Goal: Use online tool/utility: Utilize a website feature to perform a specific function

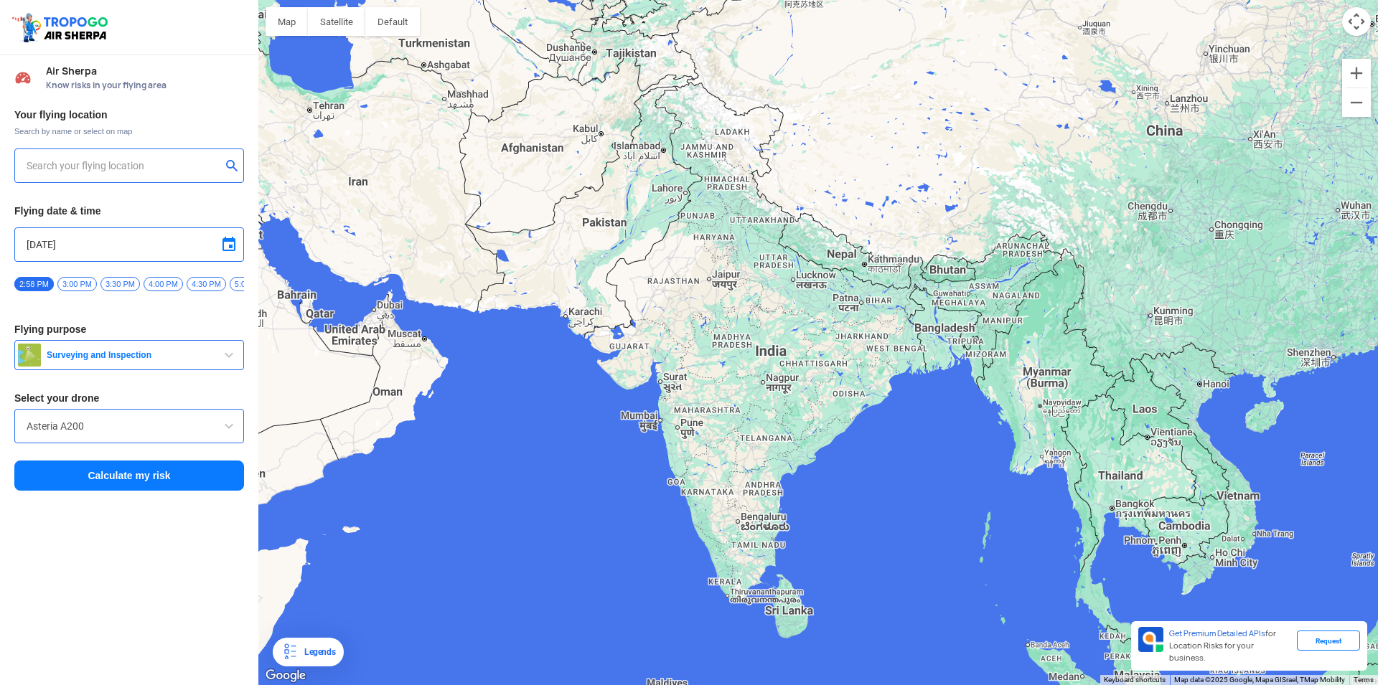
click at [95, 167] on input "text" at bounding box center [124, 165] width 194 height 17
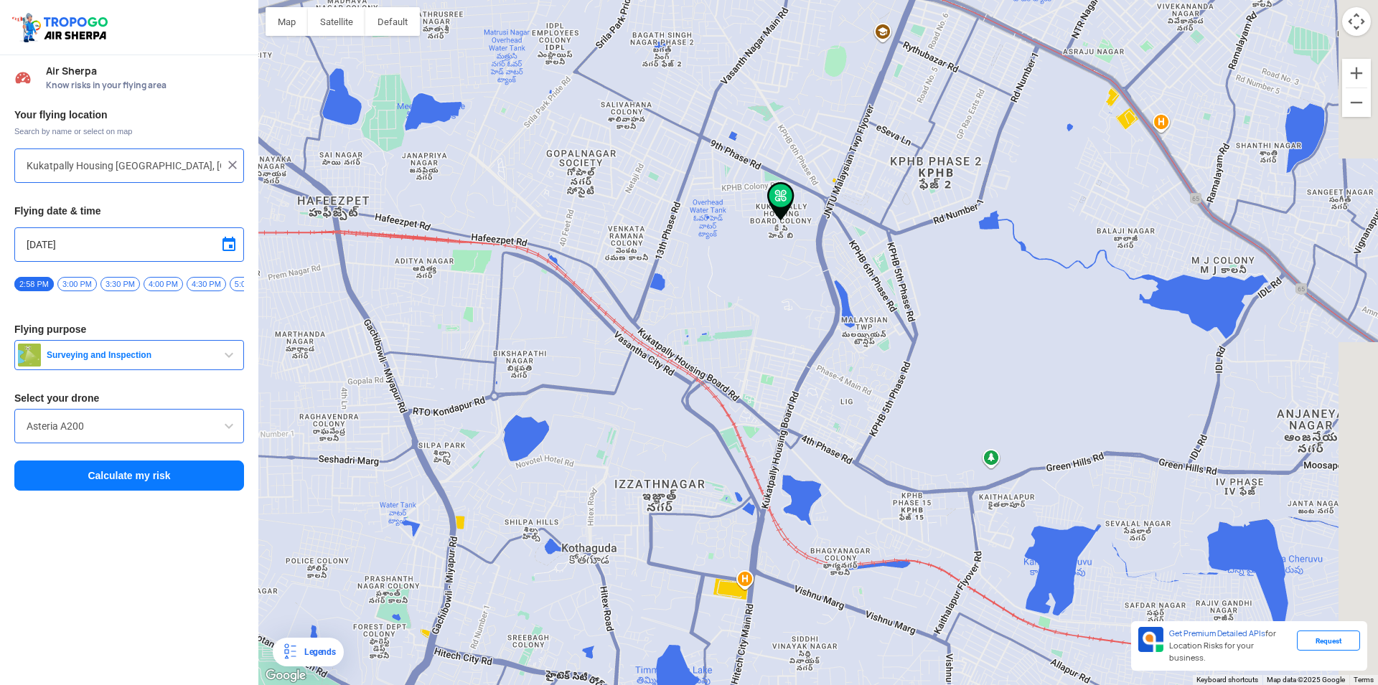
drag, startPoint x: 884, startPoint y: 517, endPoint x: 795, endPoint y: 268, distance: 264.4
click at [796, 266] on div at bounding box center [817, 342] width 1119 height 685
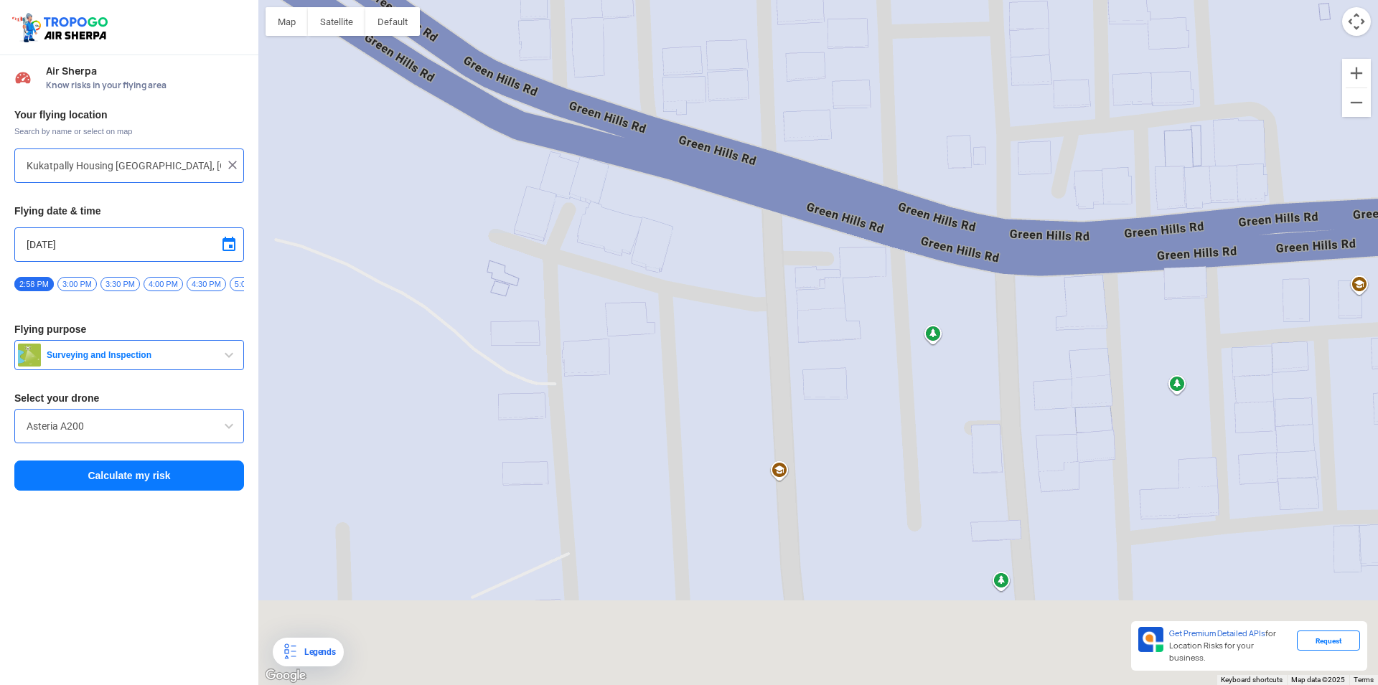
drag, startPoint x: 999, startPoint y: 520, endPoint x: 669, endPoint y: 326, distance: 382.7
click at [669, 326] on div at bounding box center [817, 342] width 1119 height 685
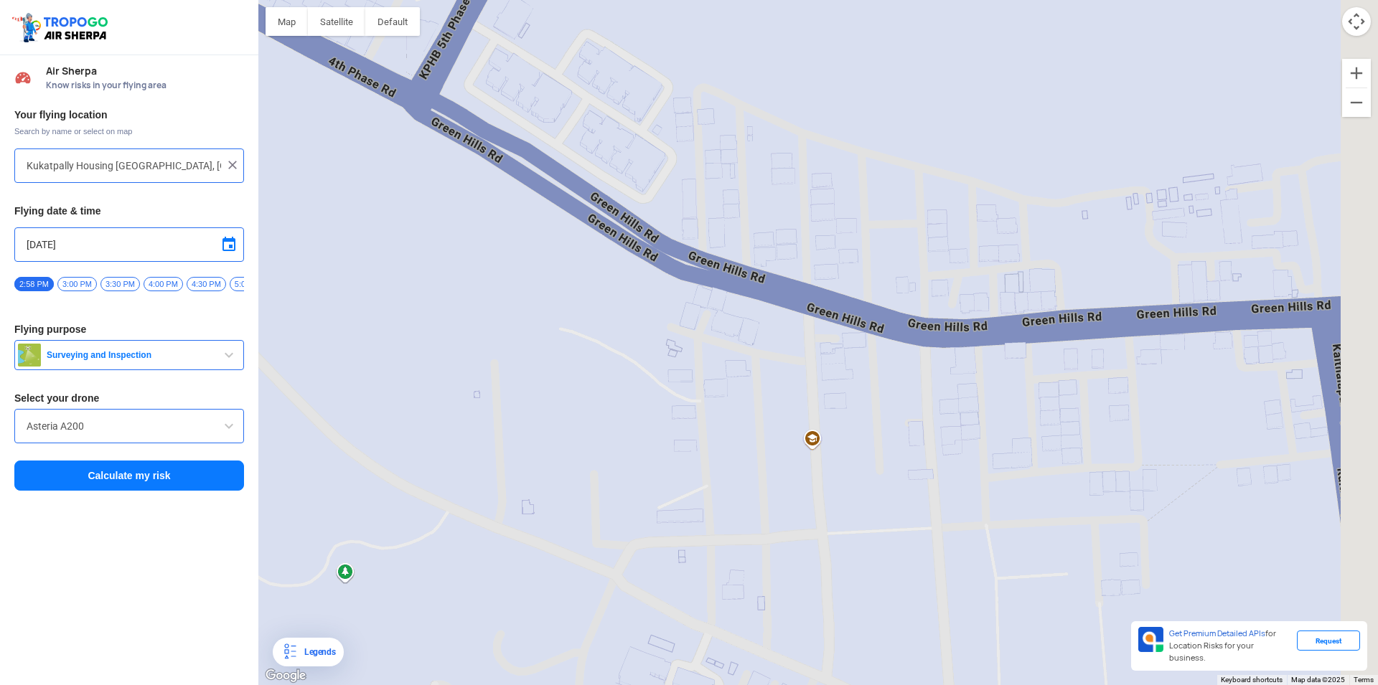
drag, startPoint x: 1030, startPoint y: 481, endPoint x: 901, endPoint y: 455, distance: 131.0
click at [902, 454] on div at bounding box center [817, 342] width 1119 height 685
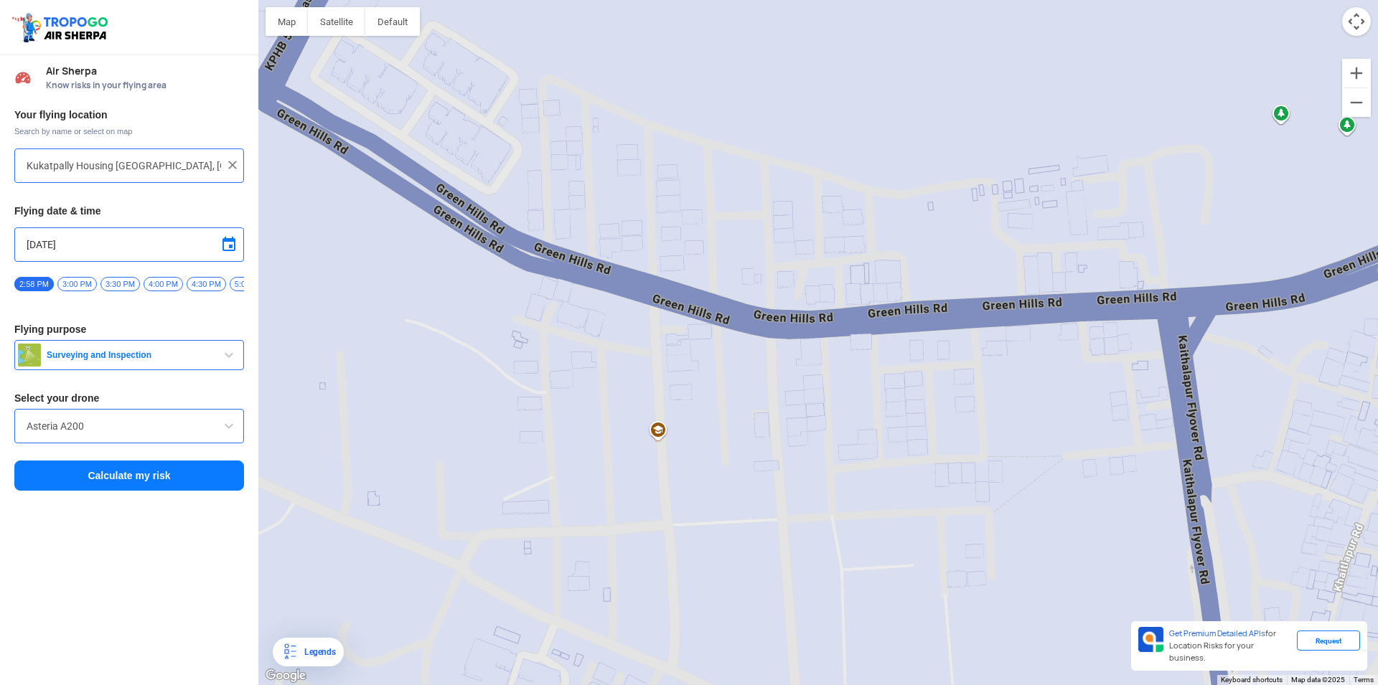
drag, startPoint x: 894, startPoint y: 473, endPoint x: 801, endPoint y: 471, distance: 93.3
click at [801, 471] on div at bounding box center [817, 342] width 1119 height 685
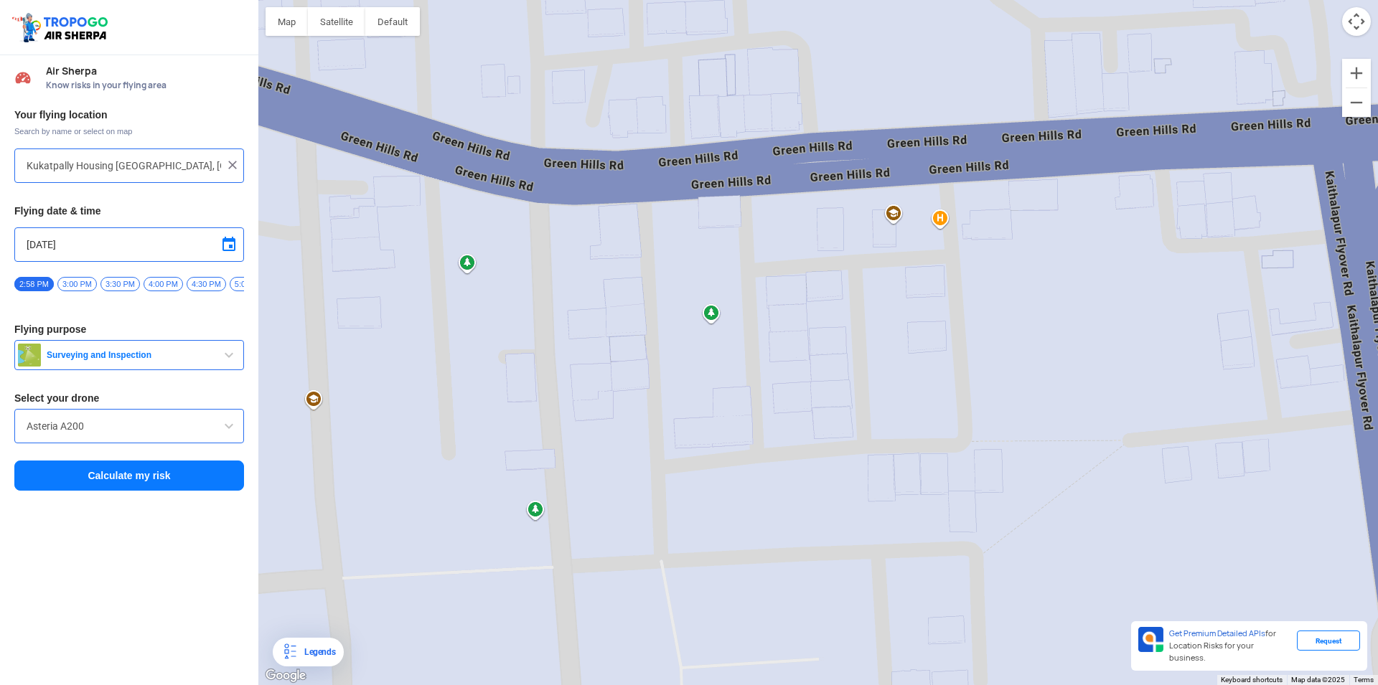
click at [964, 436] on div at bounding box center [817, 342] width 1119 height 685
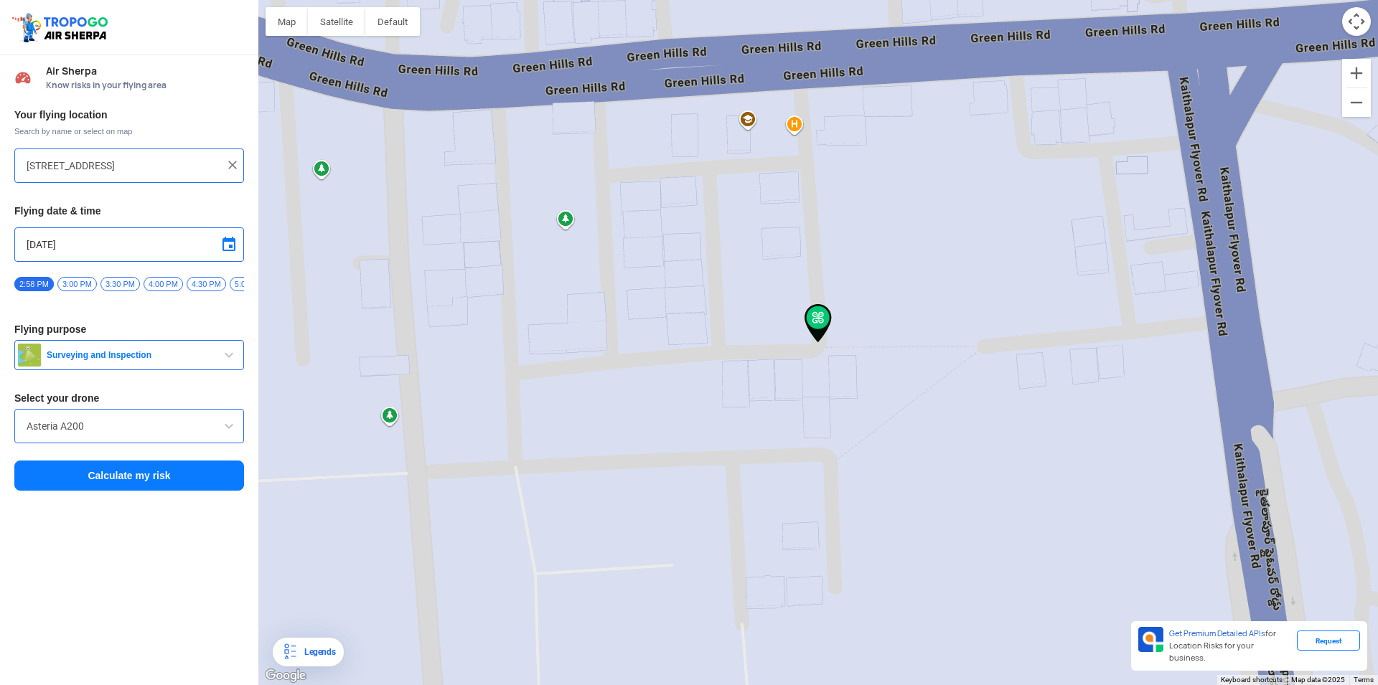
click at [822, 320] on img at bounding box center [817, 323] width 27 height 39
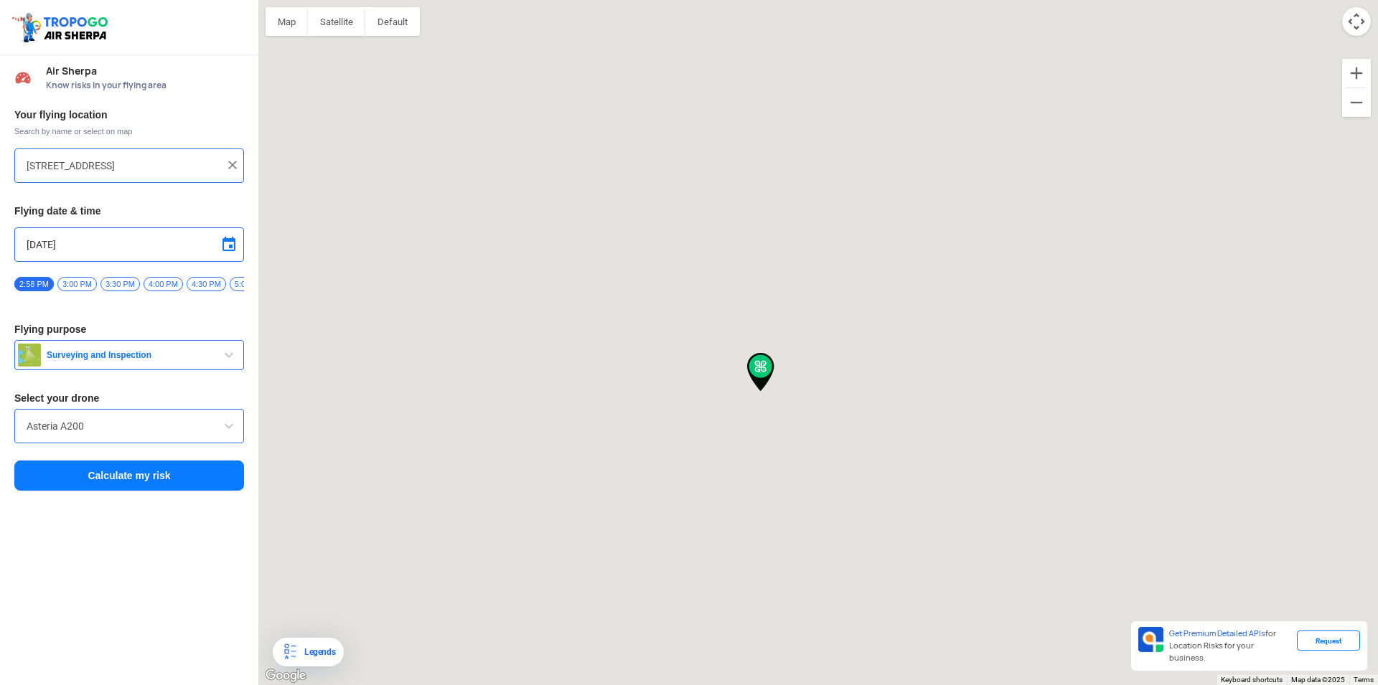
type input "[STREET_ADDRESS]"
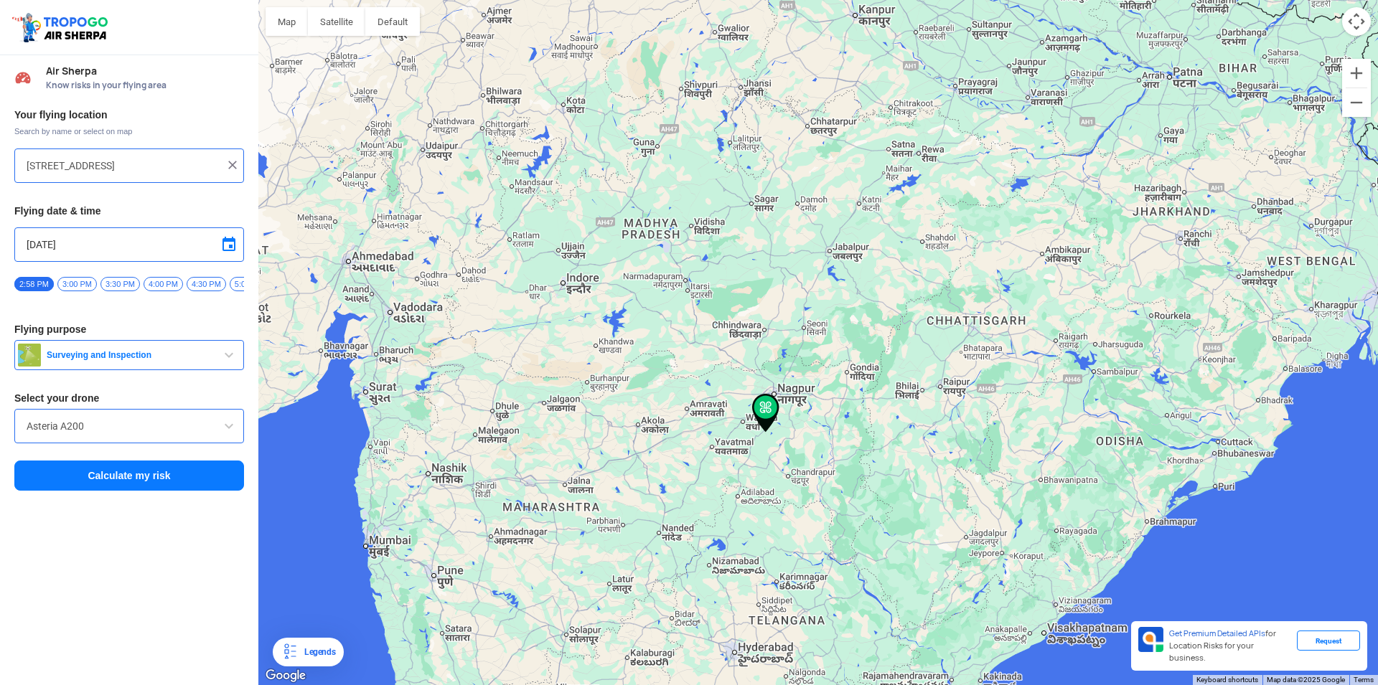
click at [232, 167] on img at bounding box center [232, 165] width 14 height 14
click at [184, 166] on input "text" at bounding box center [124, 165] width 194 height 17
click at [179, 157] on input "text" at bounding box center [124, 165] width 194 height 17
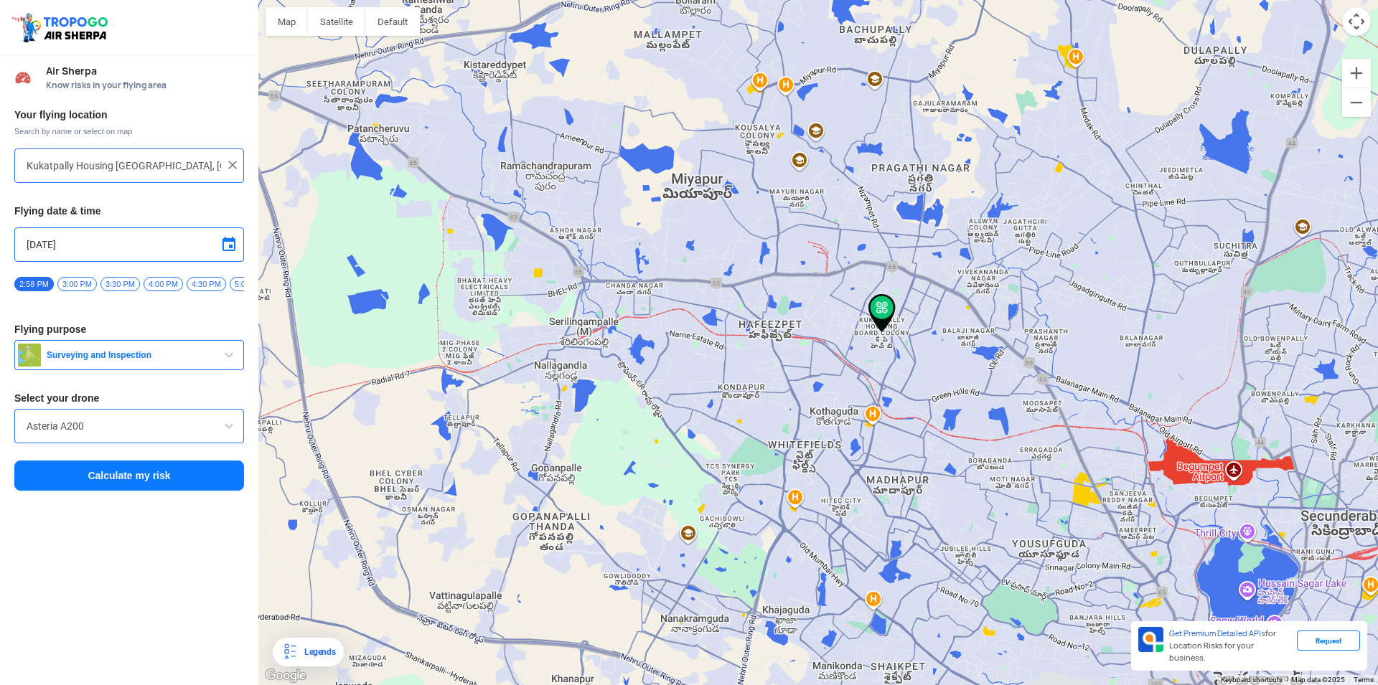
drag, startPoint x: 1042, startPoint y: 367, endPoint x: 947, endPoint y: 369, distance: 94.7
click at [947, 369] on div at bounding box center [817, 342] width 1119 height 685
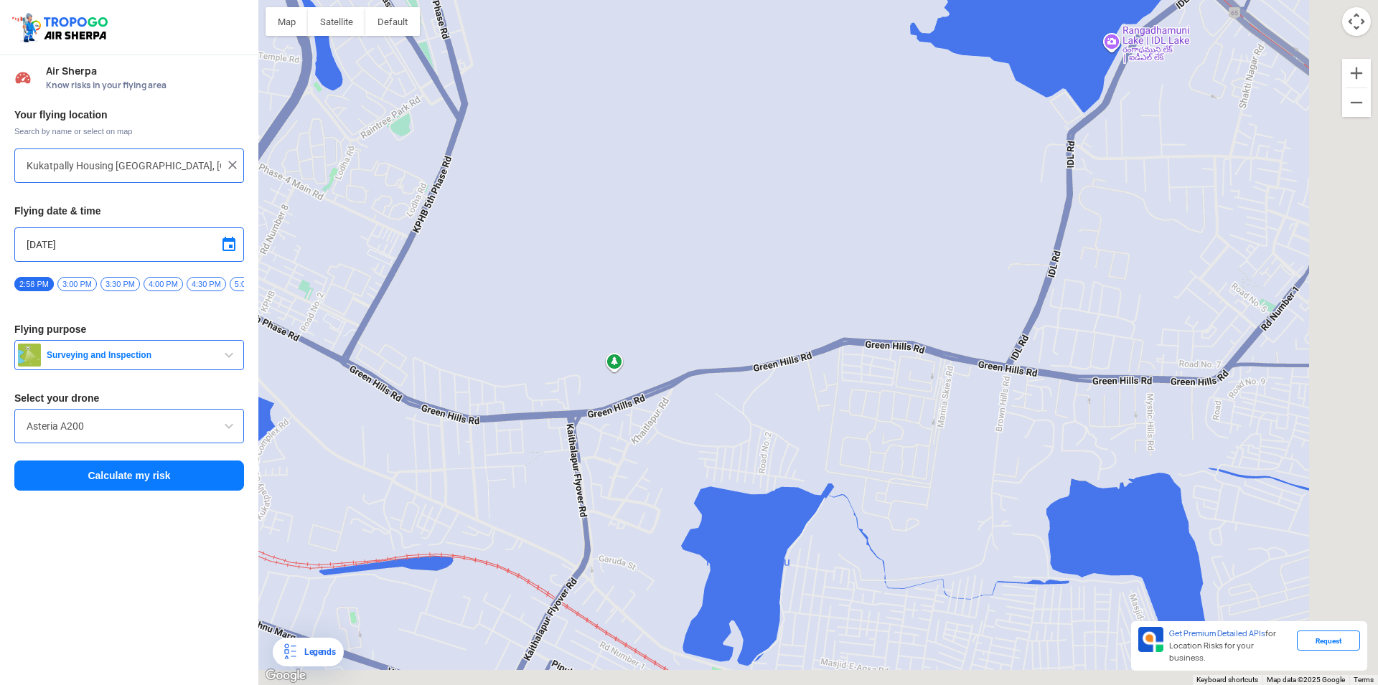
drag, startPoint x: 1064, startPoint y: 476, endPoint x: 856, endPoint y: 418, distance: 216.0
click at [856, 418] on div at bounding box center [817, 342] width 1119 height 685
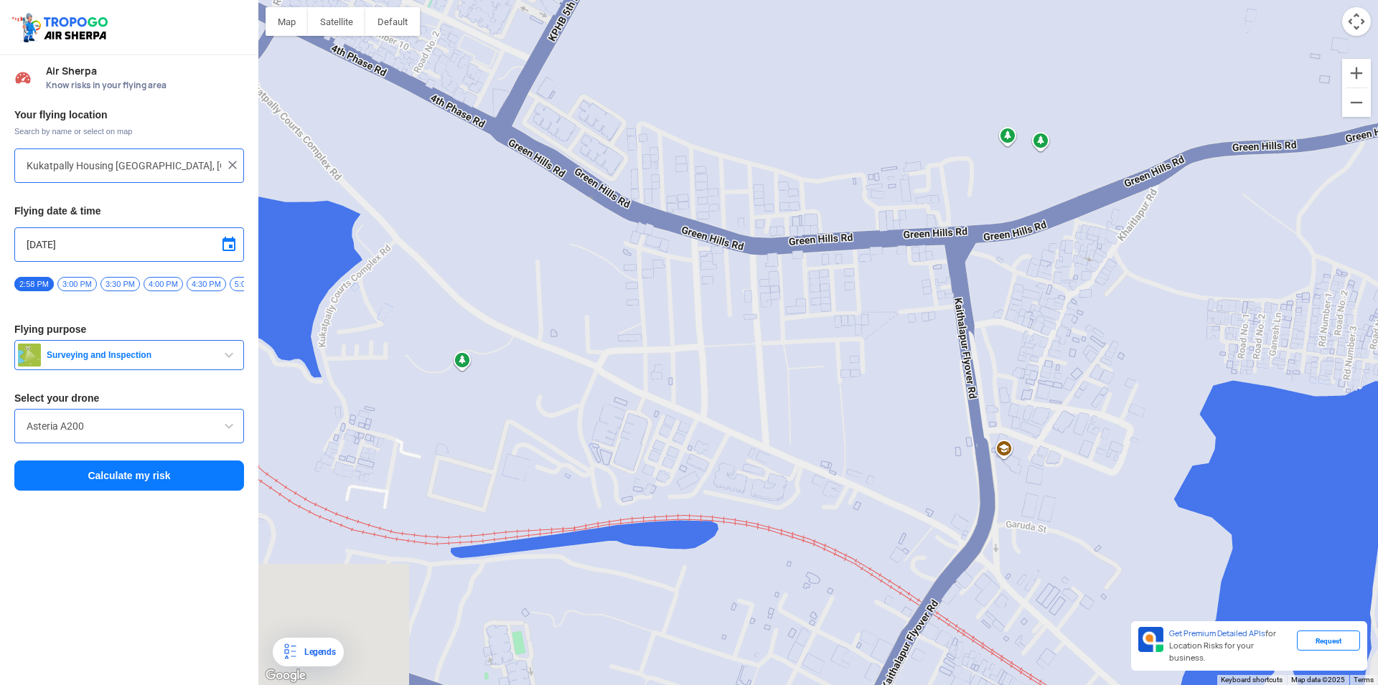
drag, startPoint x: 634, startPoint y: 397, endPoint x: 1377, endPoint y: 217, distance: 764.3
click at [1365, 217] on div at bounding box center [817, 342] width 1119 height 685
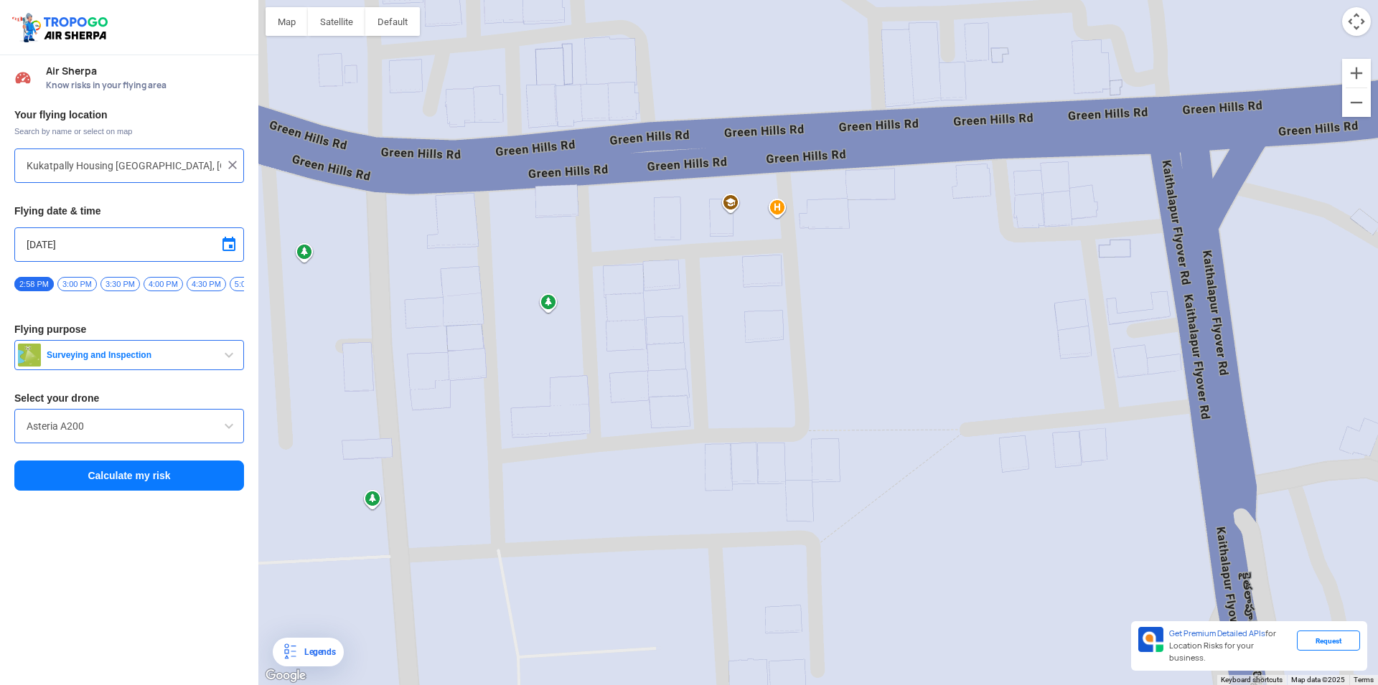
drag, startPoint x: 1015, startPoint y: 507, endPoint x: 716, endPoint y: 385, distance: 323.1
click at [716, 385] on div at bounding box center [817, 342] width 1119 height 685
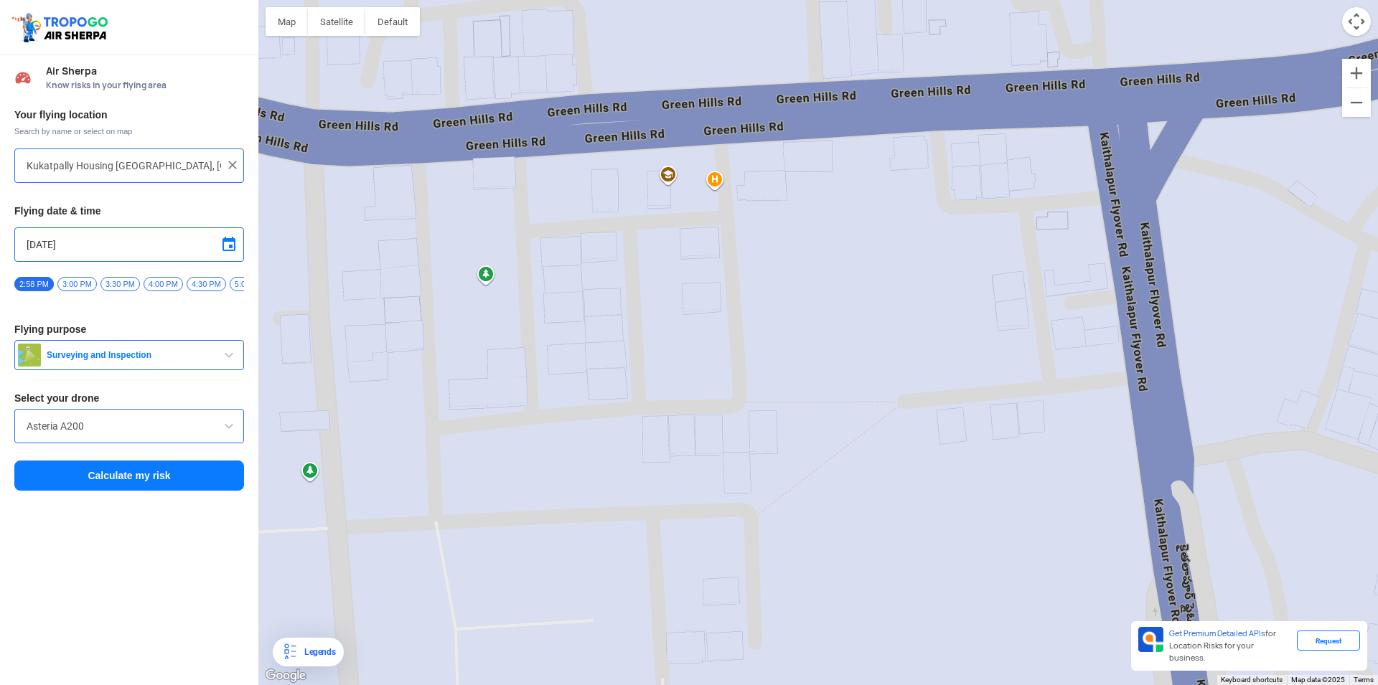
click at [741, 405] on div at bounding box center [817, 342] width 1119 height 685
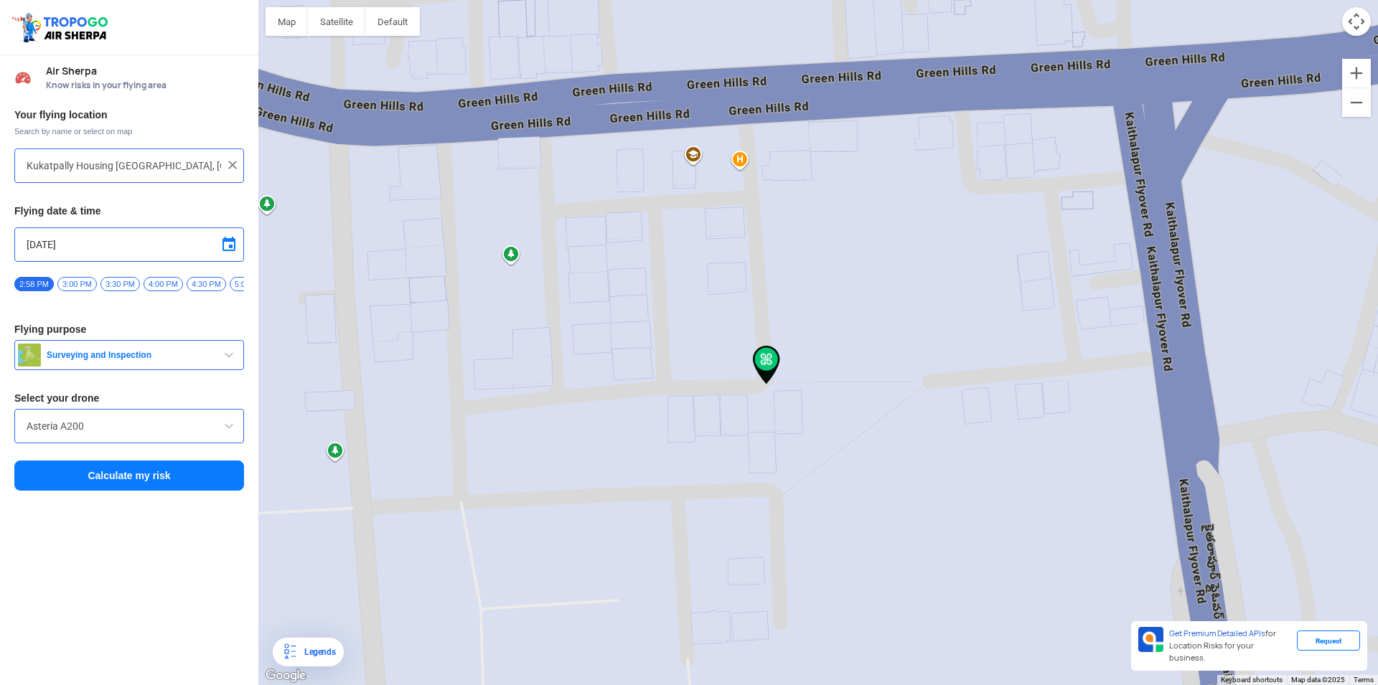
click at [741, 405] on div at bounding box center [817, 342] width 1119 height 685
type input "[STREET_ADDRESS]"
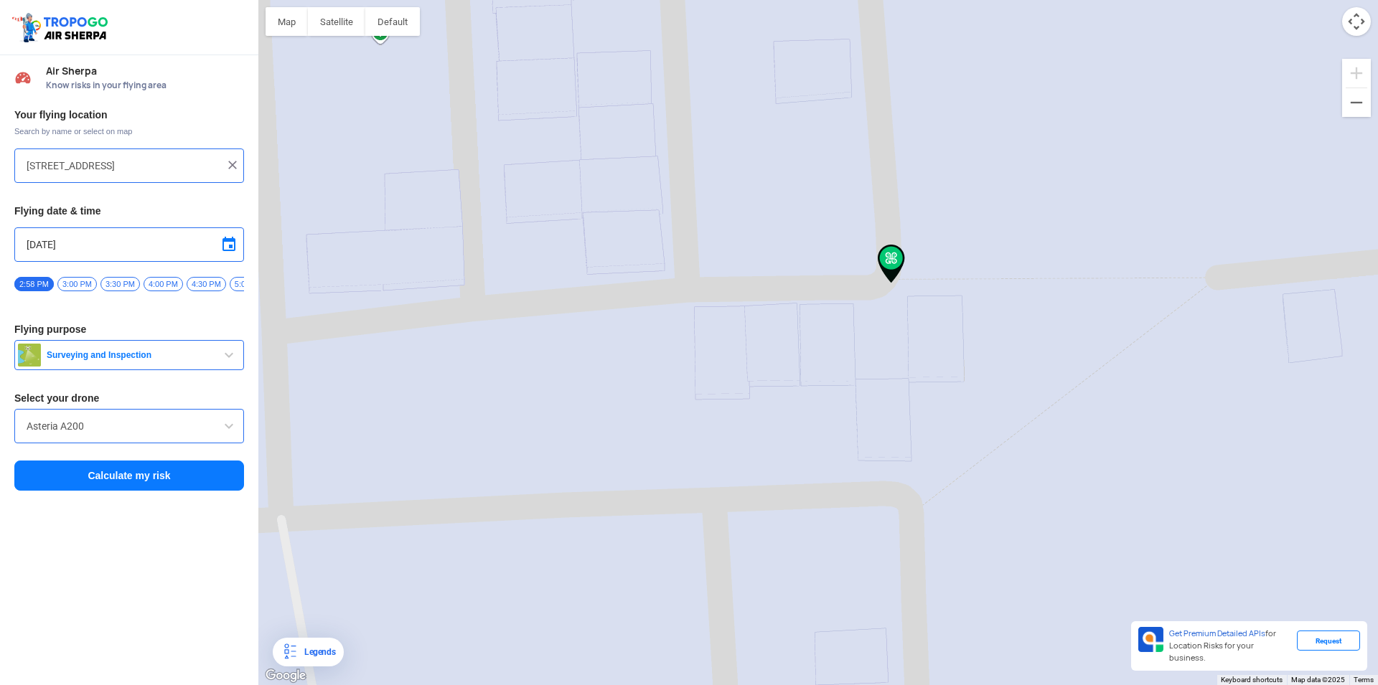
click at [886, 253] on img at bounding box center [890, 264] width 27 height 39
click at [888, 266] on img at bounding box center [890, 264] width 27 height 39
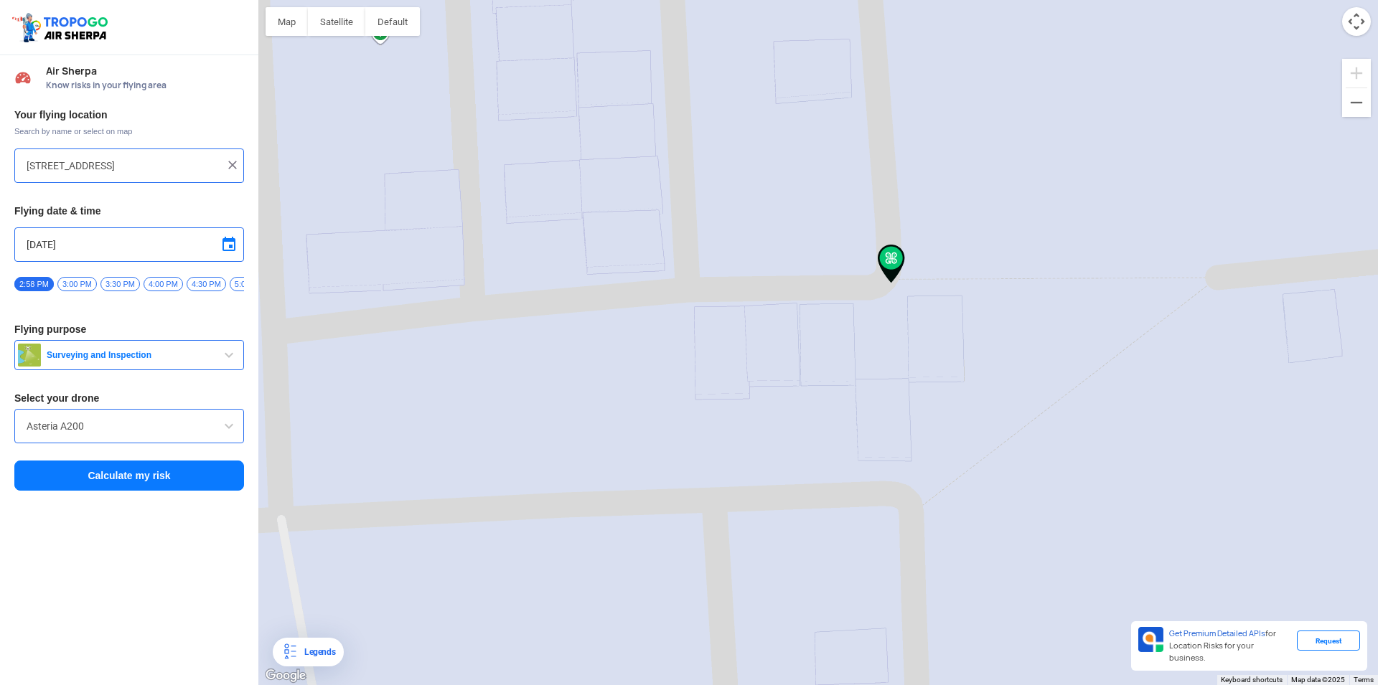
click at [888, 266] on img at bounding box center [890, 264] width 27 height 39
click at [884, 266] on img at bounding box center [890, 264] width 27 height 39
click at [156, 491] on button "Calculate my risk" at bounding box center [129, 476] width 230 height 30
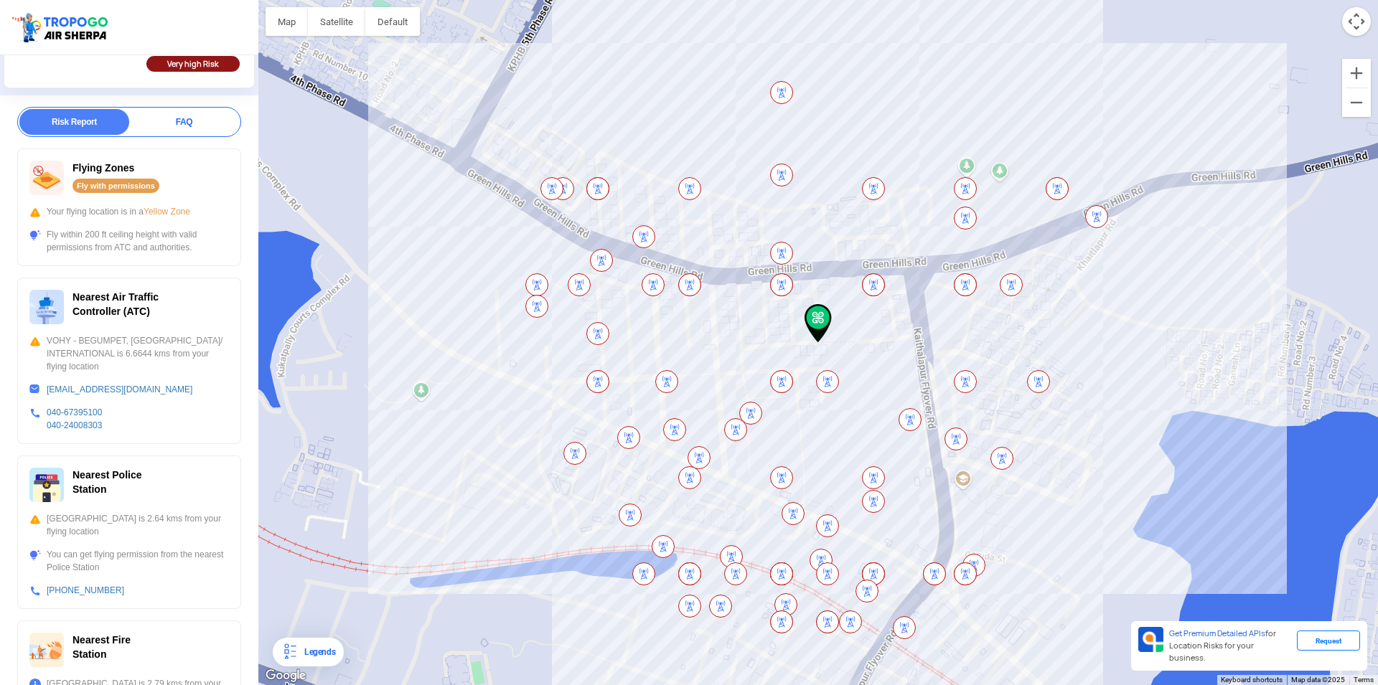
scroll to position [207, 0]
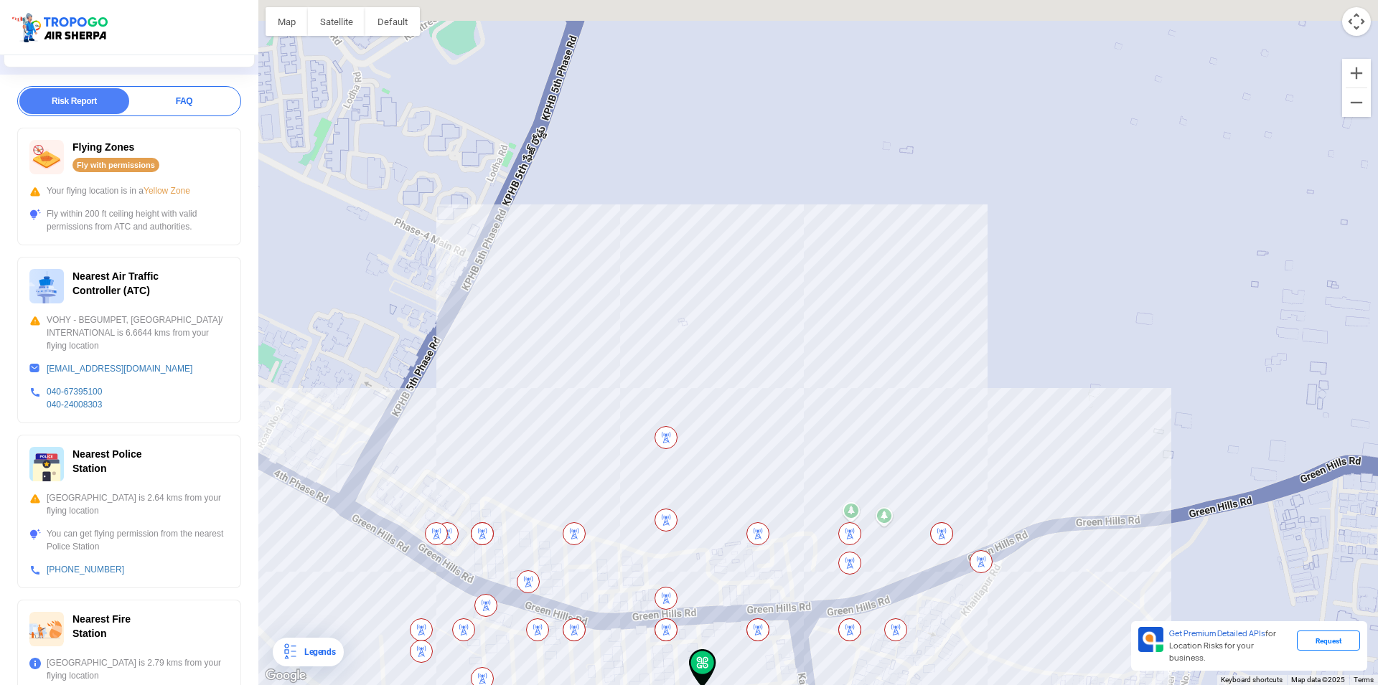
drag, startPoint x: 857, startPoint y: 147, endPoint x: 701, endPoint y: 494, distance: 380.6
click at [705, 503] on div at bounding box center [817, 342] width 1119 height 685
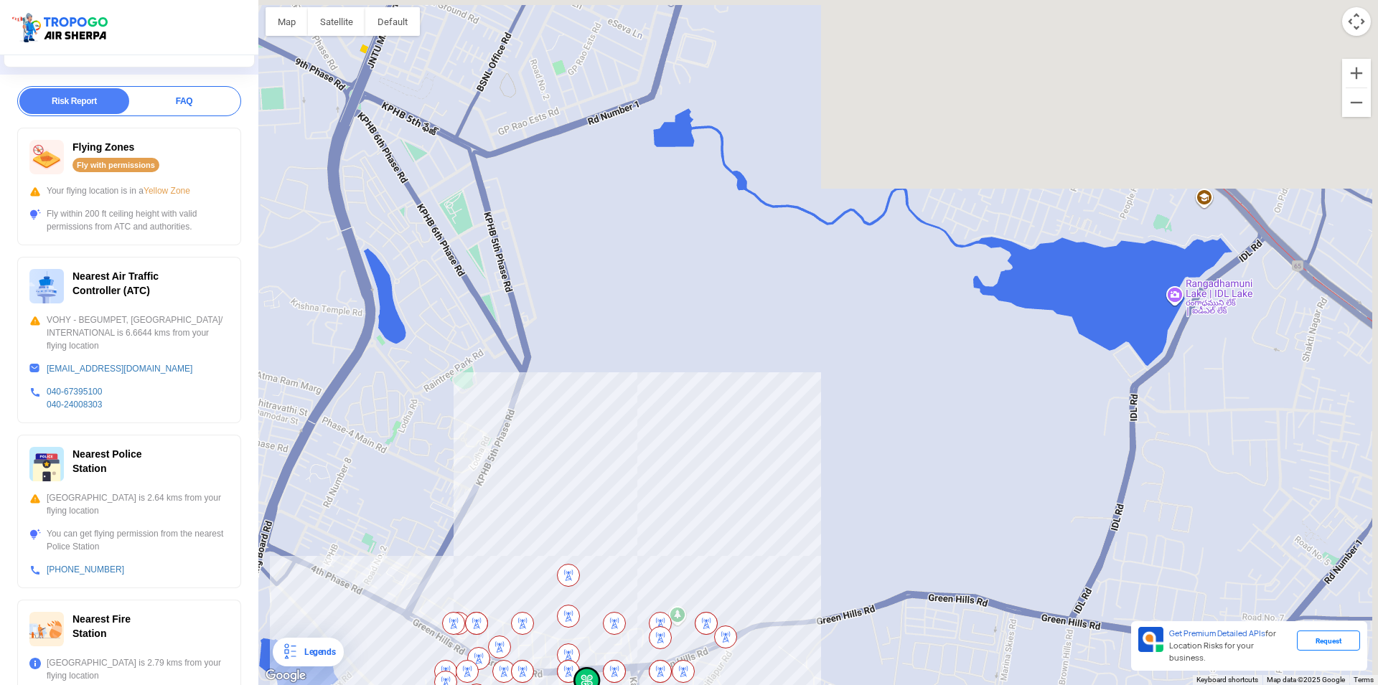
drag, startPoint x: 969, startPoint y: 162, endPoint x: 789, endPoint y: 440, distance: 331.3
click at [789, 440] on div at bounding box center [817, 342] width 1119 height 685
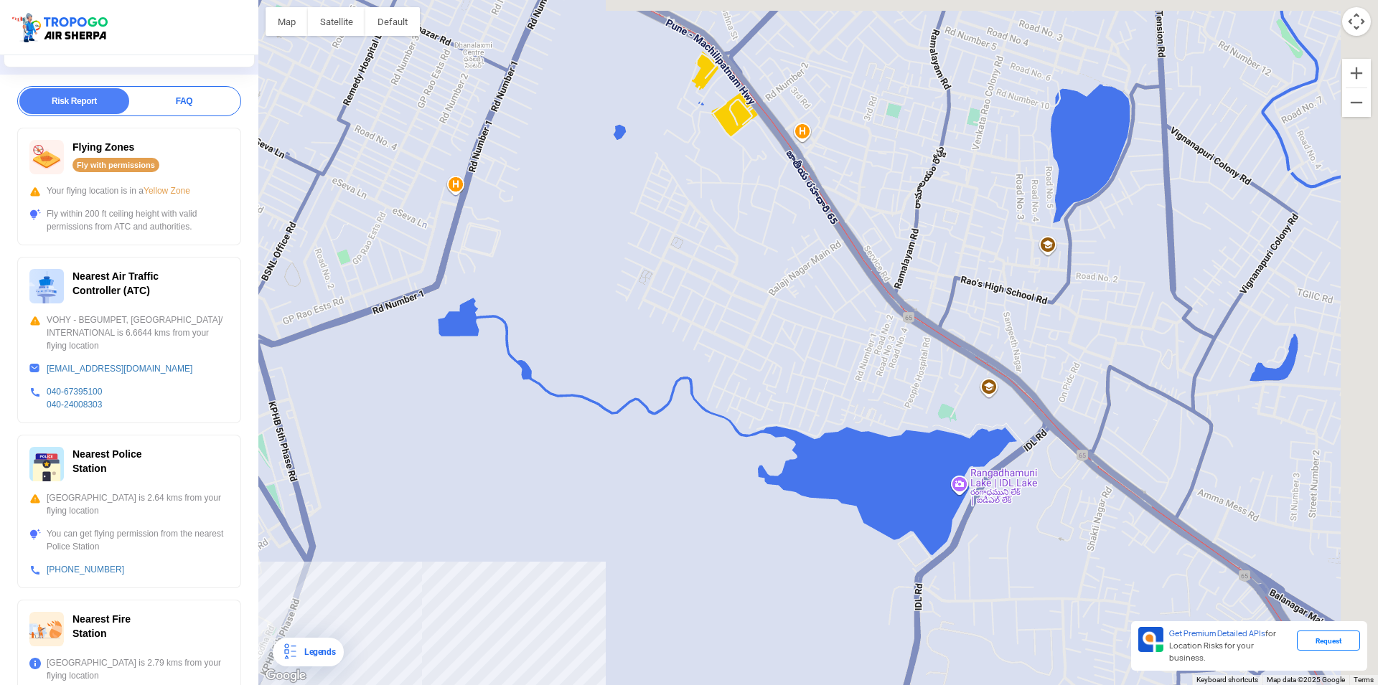
drag, startPoint x: 1044, startPoint y: 169, endPoint x: 791, endPoint y: 354, distance: 314.1
click at [791, 354] on div at bounding box center [817, 342] width 1119 height 685
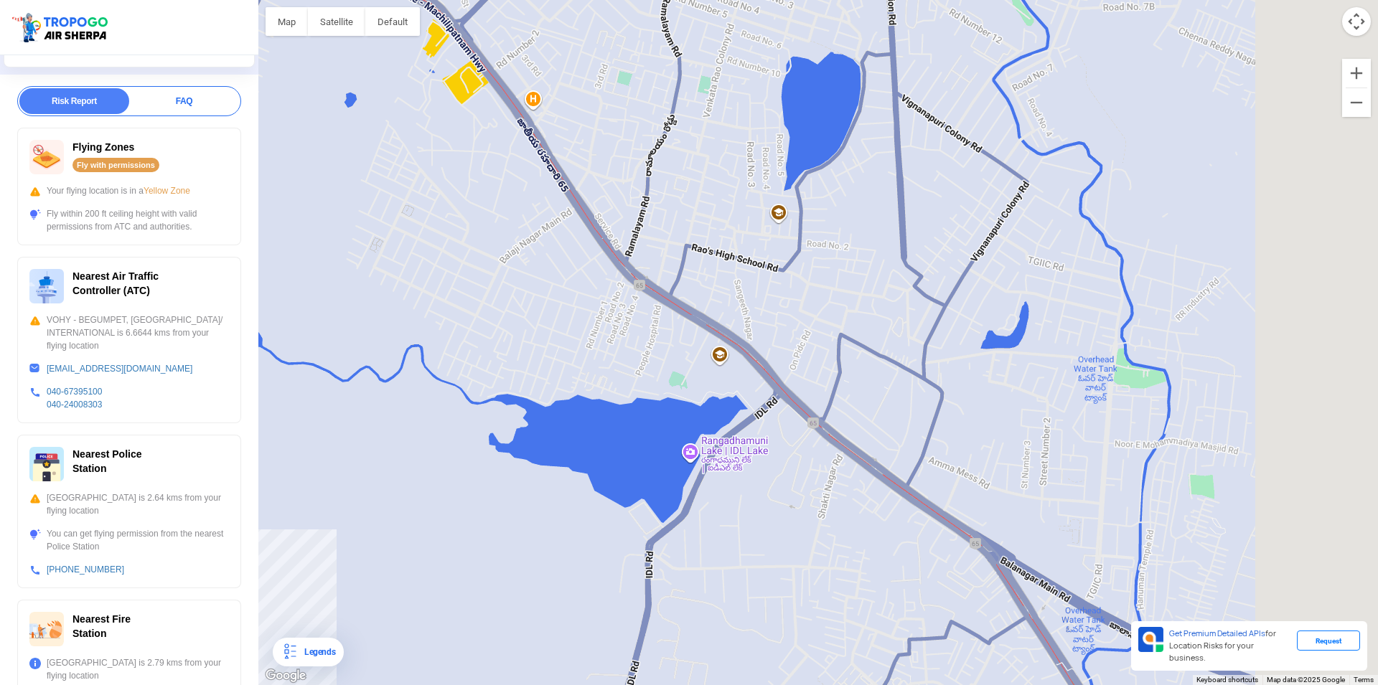
drag, startPoint x: 1071, startPoint y: 448, endPoint x: 842, endPoint y: 393, distance: 235.3
click at [842, 393] on div at bounding box center [817, 342] width 1119 height 685
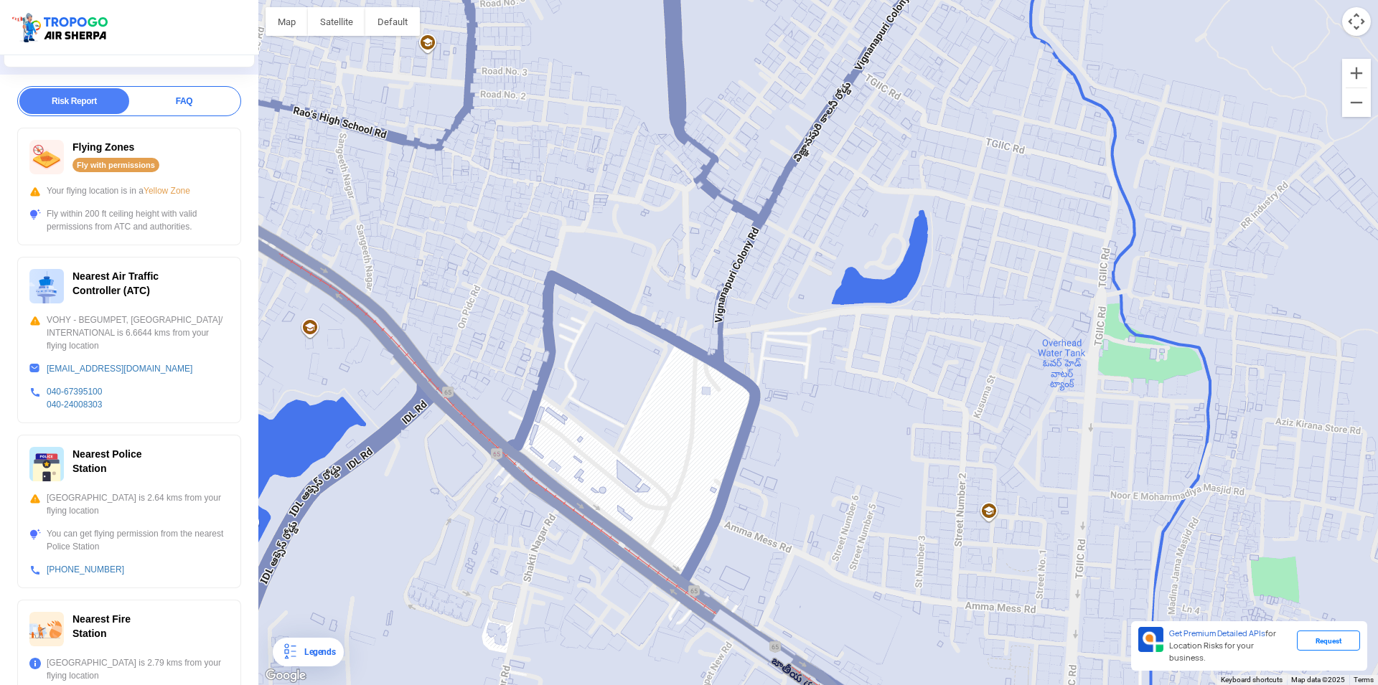
drag, startPoint x: 923, startPoint y: 550, endPoint x: 759, endPoint y: 565, distance: 165.0
click at [760, 567] on div at bounding box center [817, 342] width 1119 height 685
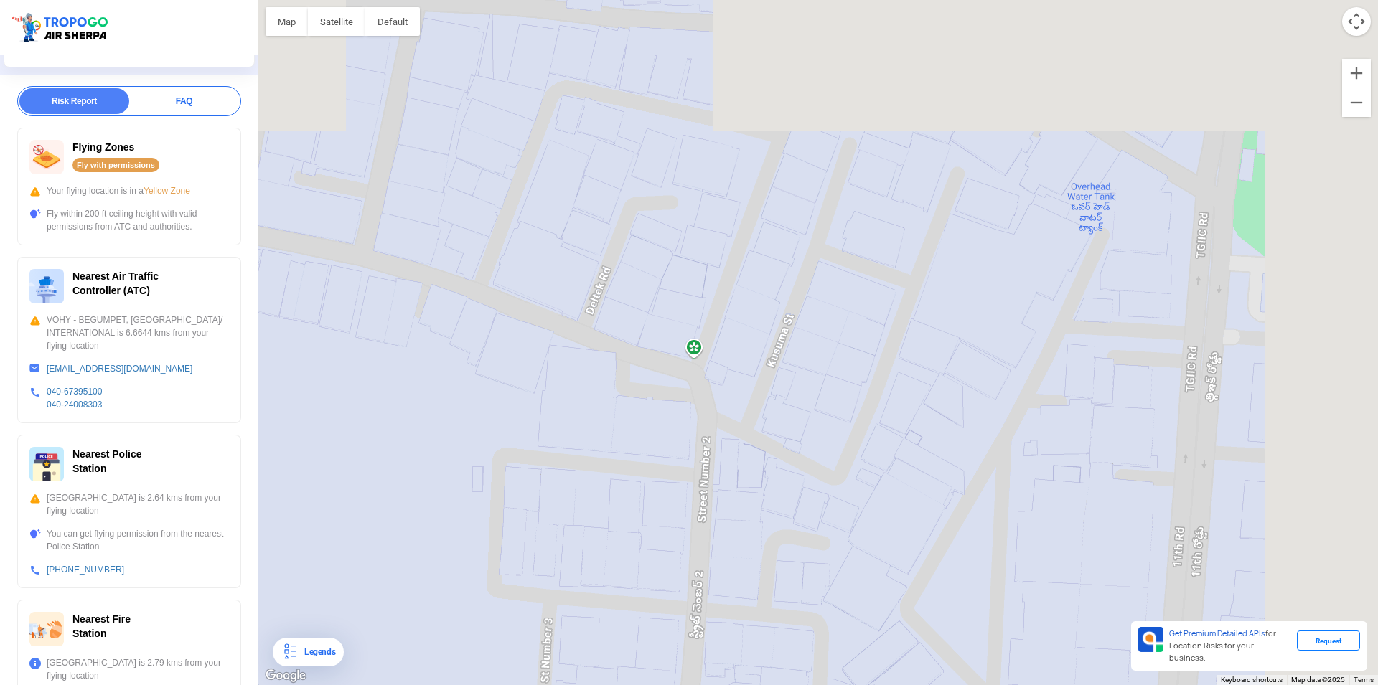
drag, startPoint x: 898, startPoint y: 283, endPoint x: 762, endPoint y: 421, distance: 193.8
click at [762, 421] on div at bounding box center [817, 342] width 1119 height 685
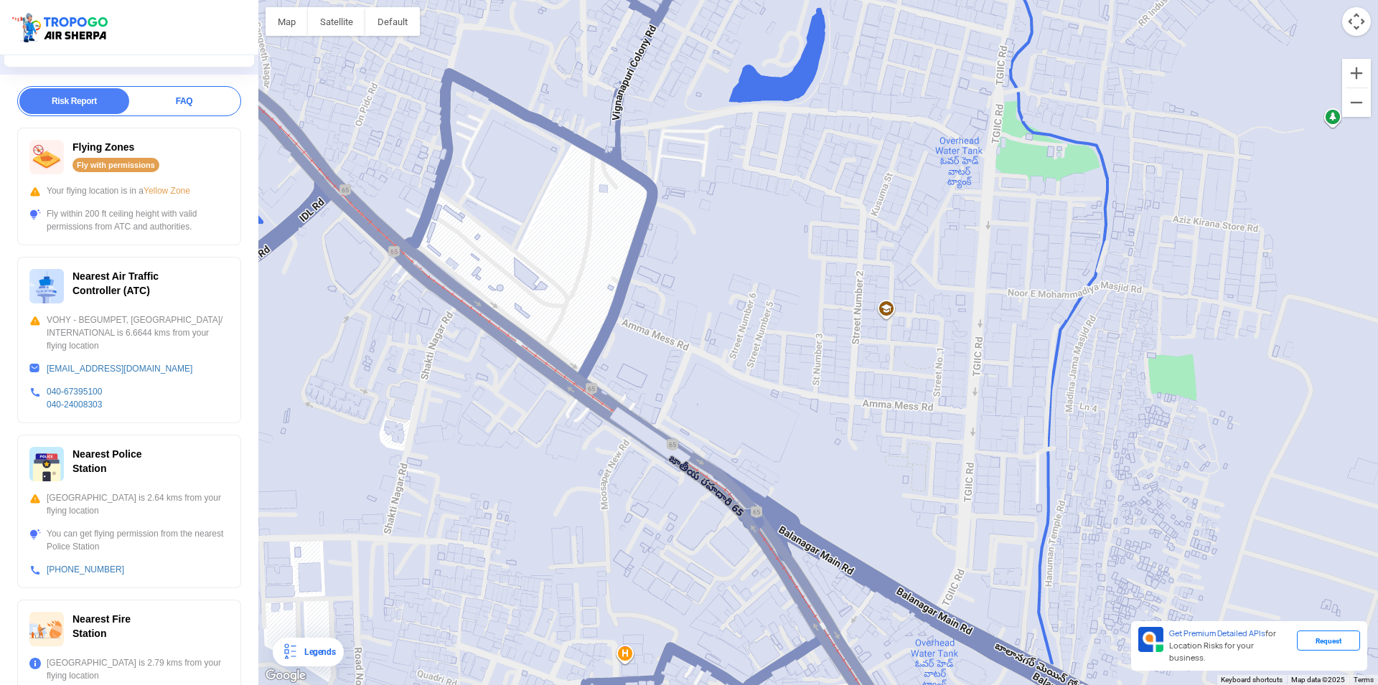
drag, startPoint x: 858, startPoint y: 540, endPoint x: 893, endPoint y: 403, distance: 141.3
click at [893, 403] on div at bounding box center [817, 342] width 1119 height 685
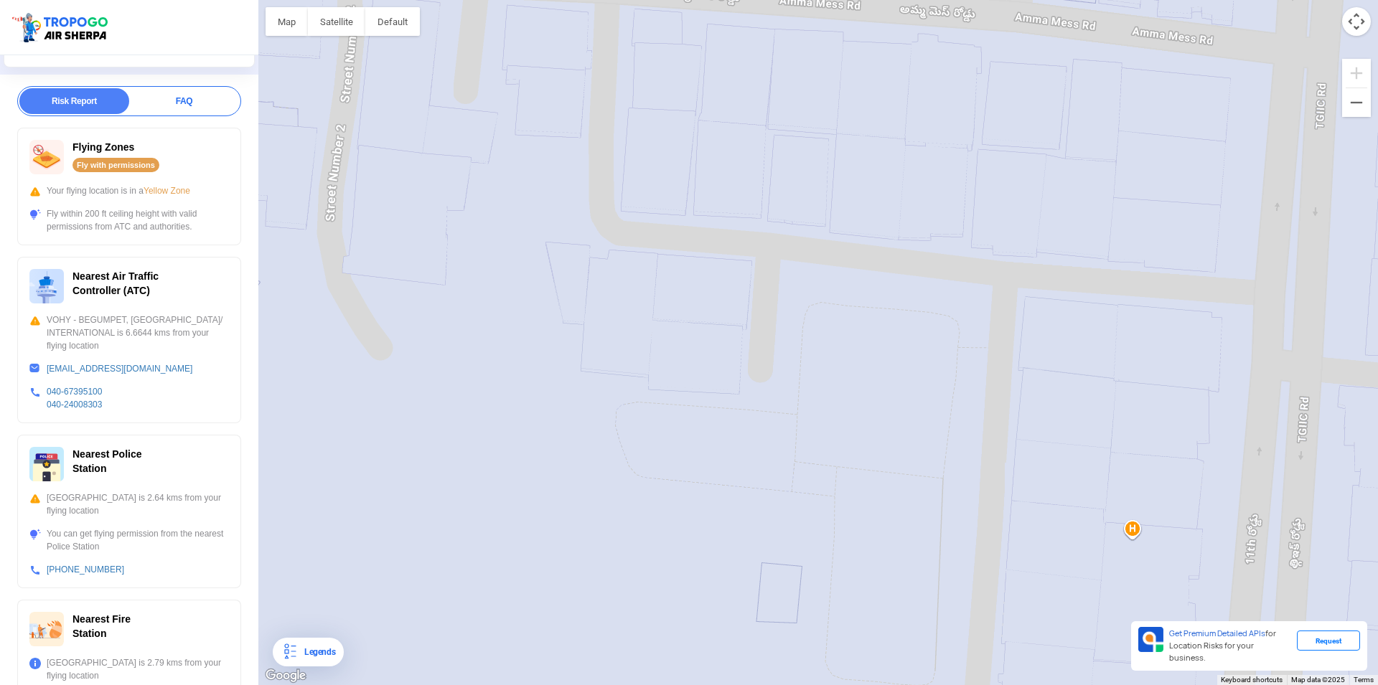
drag, startPoint x: 740, startPoint y: 345, endPoint x: 764, endPoint y: 442, distance: 99.7
click at [764, 442] on div at bounding box center [817, 342] width 1119 height 685
click at [743, 375] on div at bounding box center [817, 342] width 1119 height 685
click at [740, 363] on div at bounding box center [817, 342] width 1119 height 685
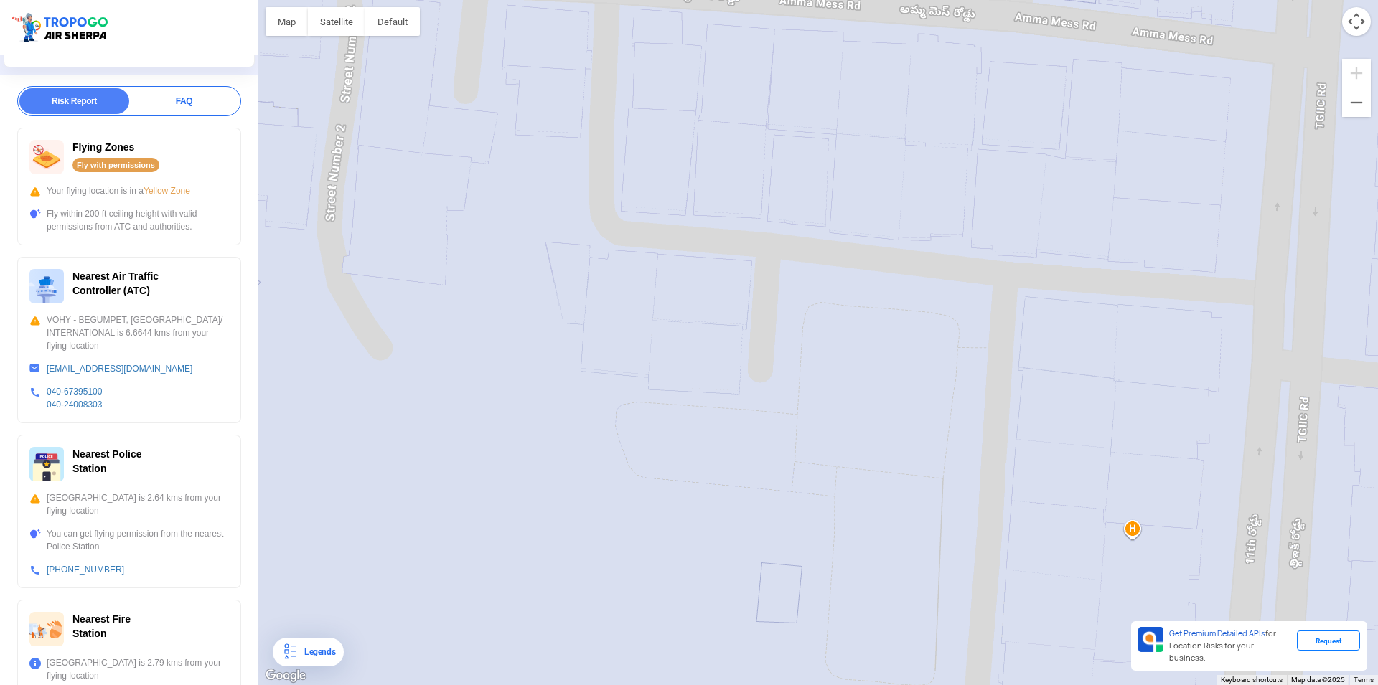
click at [740, 363] on div at bounding box center [817, 342] width 1119 height 685
click at [748, 349] on div at bounding box center [817, 342] width 1119 height 685
click at [737, 347] on div at bounding box center [817, 342] width 1119 height 685
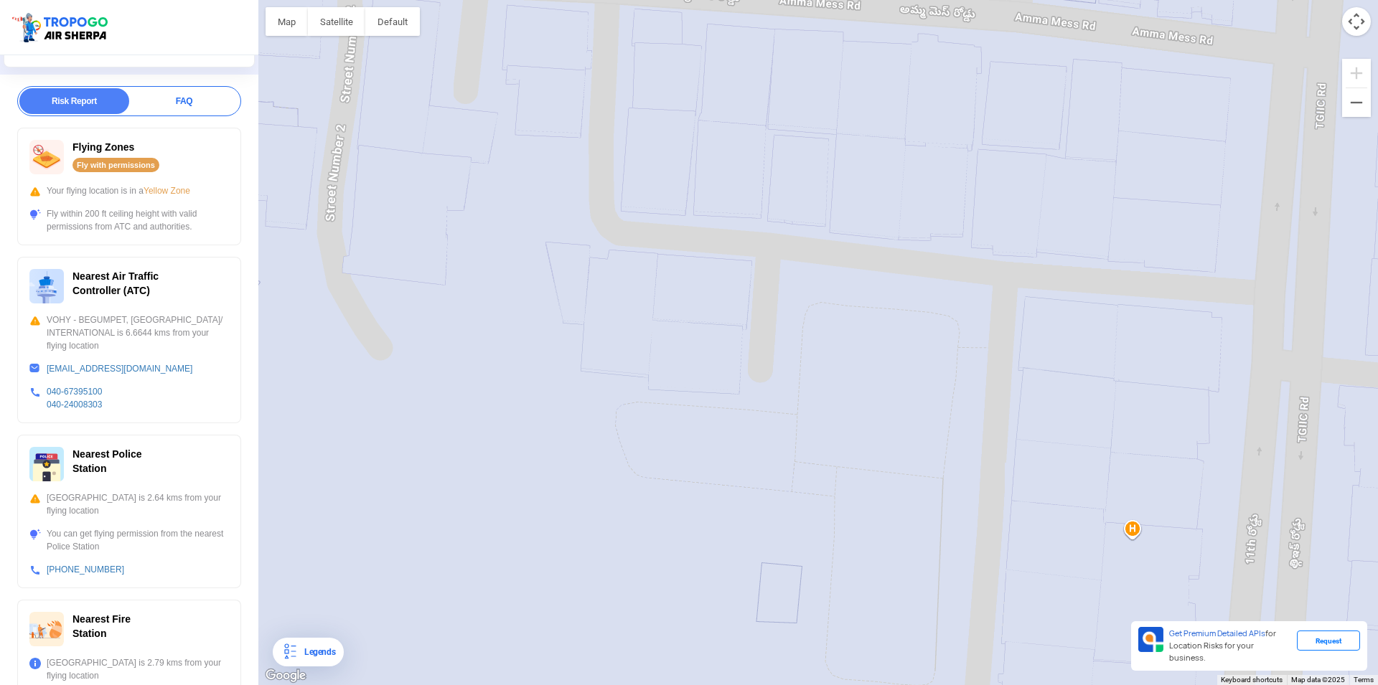
click at [737, 347] on div at bounding box center [817, 342] width 1119 height 685
click at [737, 346] on div at bounding box center [817, 342] width 1119 height 685
click at [739, 344] on div at bounding box center [817, 342] width 1119 height 685
click at [740, 344] on div at bounding box center [817, 342] width 1119 height 685
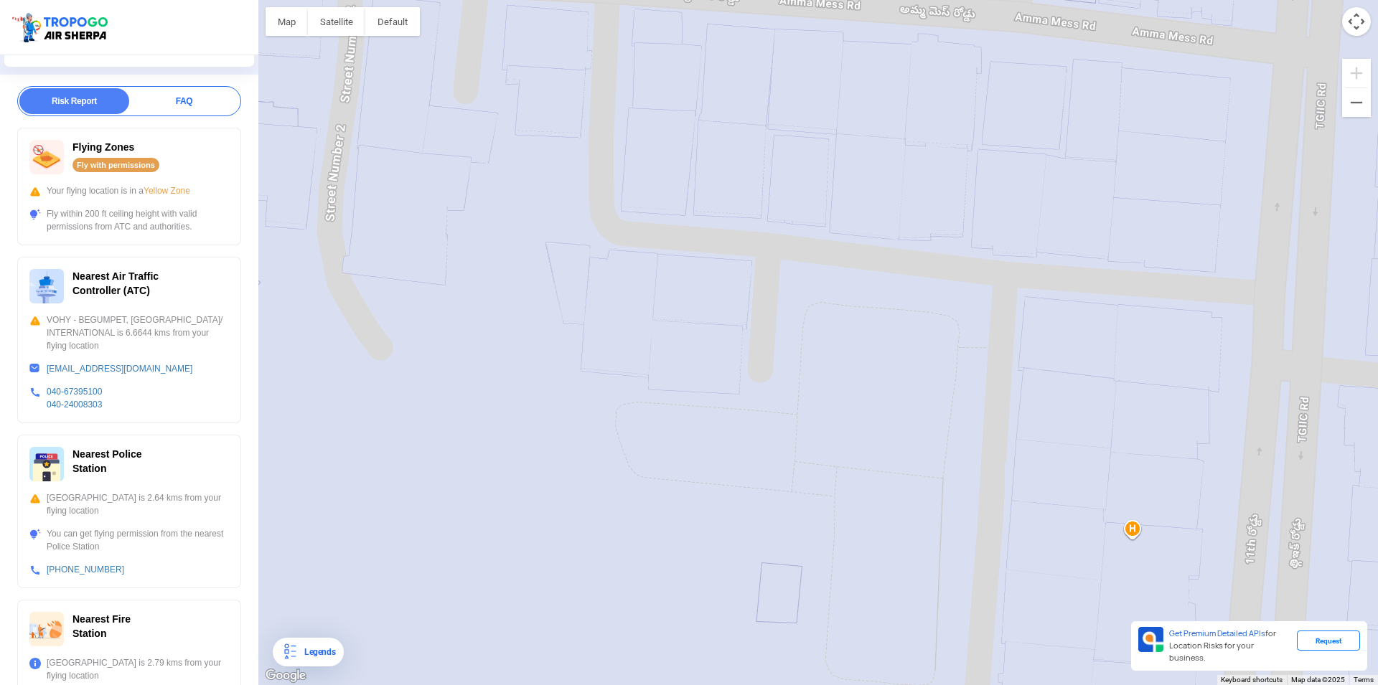
click at [741, 347] on div at bounding box center [817, 342] width 1119 height 685
click at [744, 377] on div at bounding box center [817, 342] width 1119 height 685
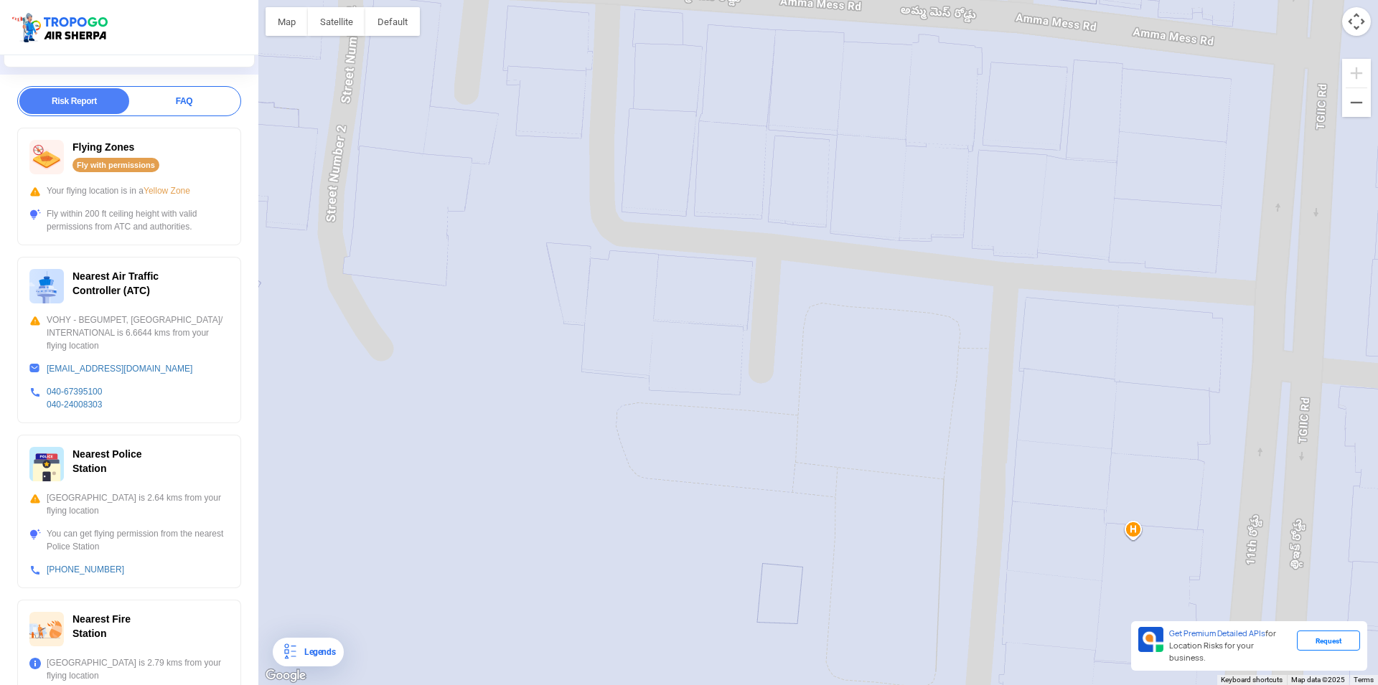
click at [735, 373] on div at bounding box center [817, 342] width 1119 height 685
click at [735, 372] on div at bounding box center [817, 342] width 1119 height 685
click at [735, 369] on div at bounding box center [817, 342] width 1119 height 685
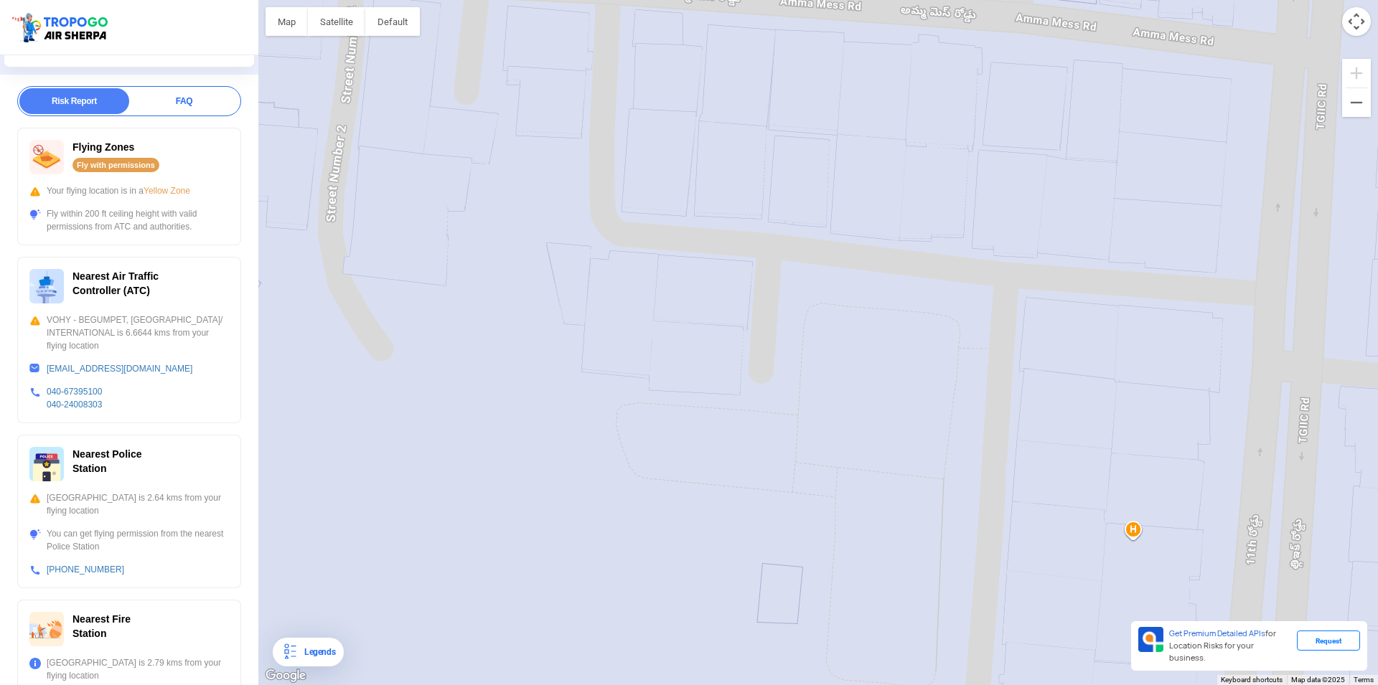
click at [737, 369] on div at bounding box center [817, 342] width 1119 height 685
click at [715, 394] on div at bounding box center [817, 342] width 1119 height 685
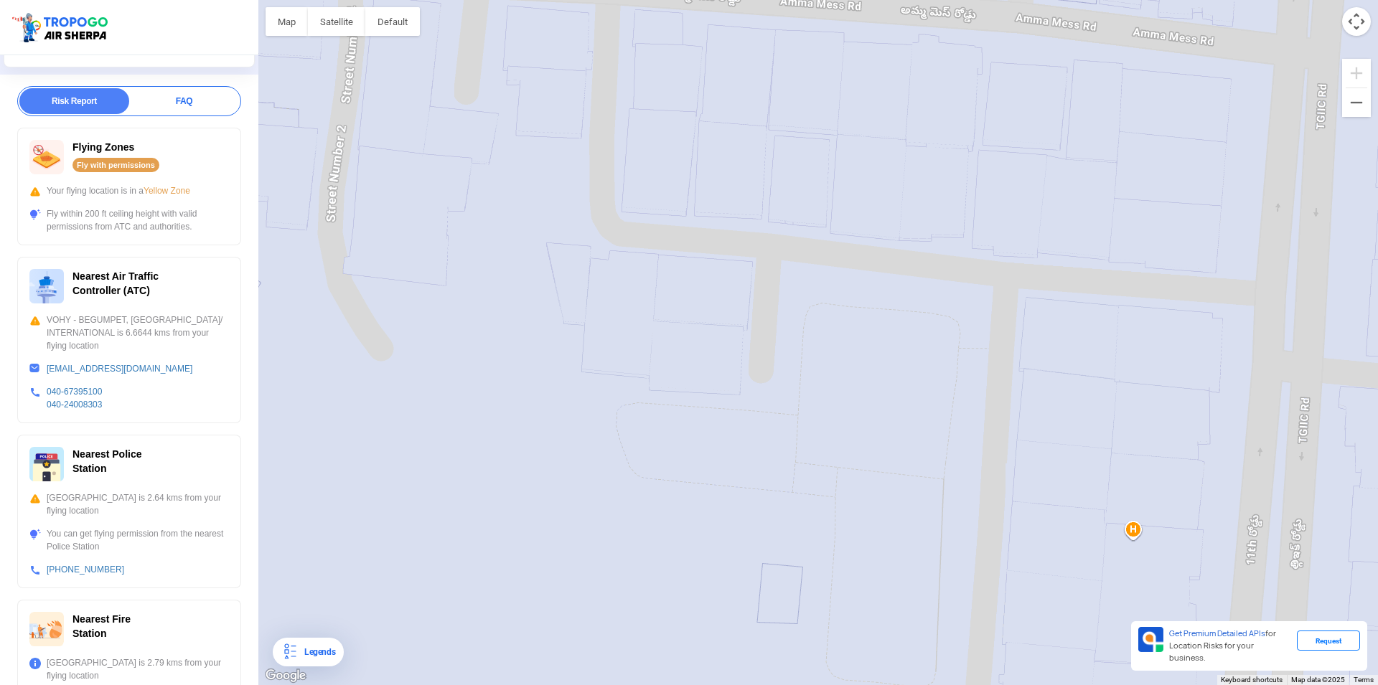
click at [715, 394] on div at bounding box center [817, 342] width 1119 height 685
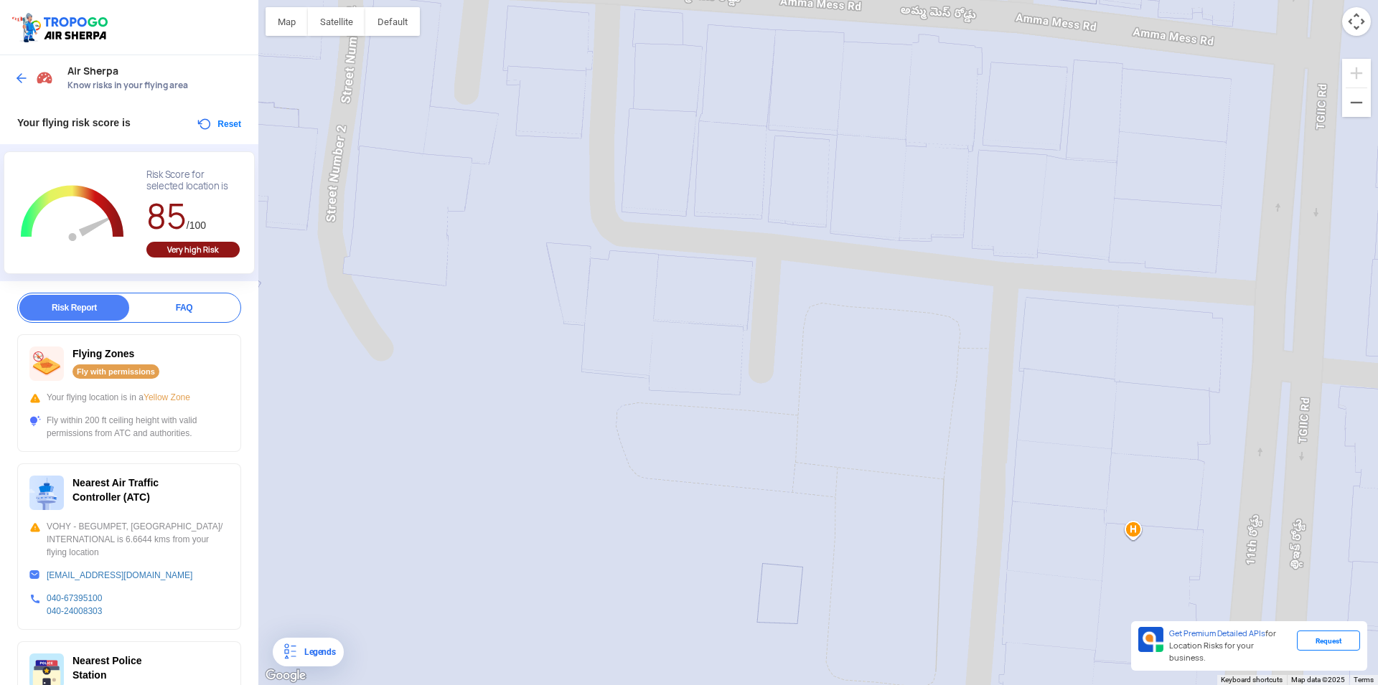
click at [21, 81] on img at bounding box center [21, 78] width 14 height 14
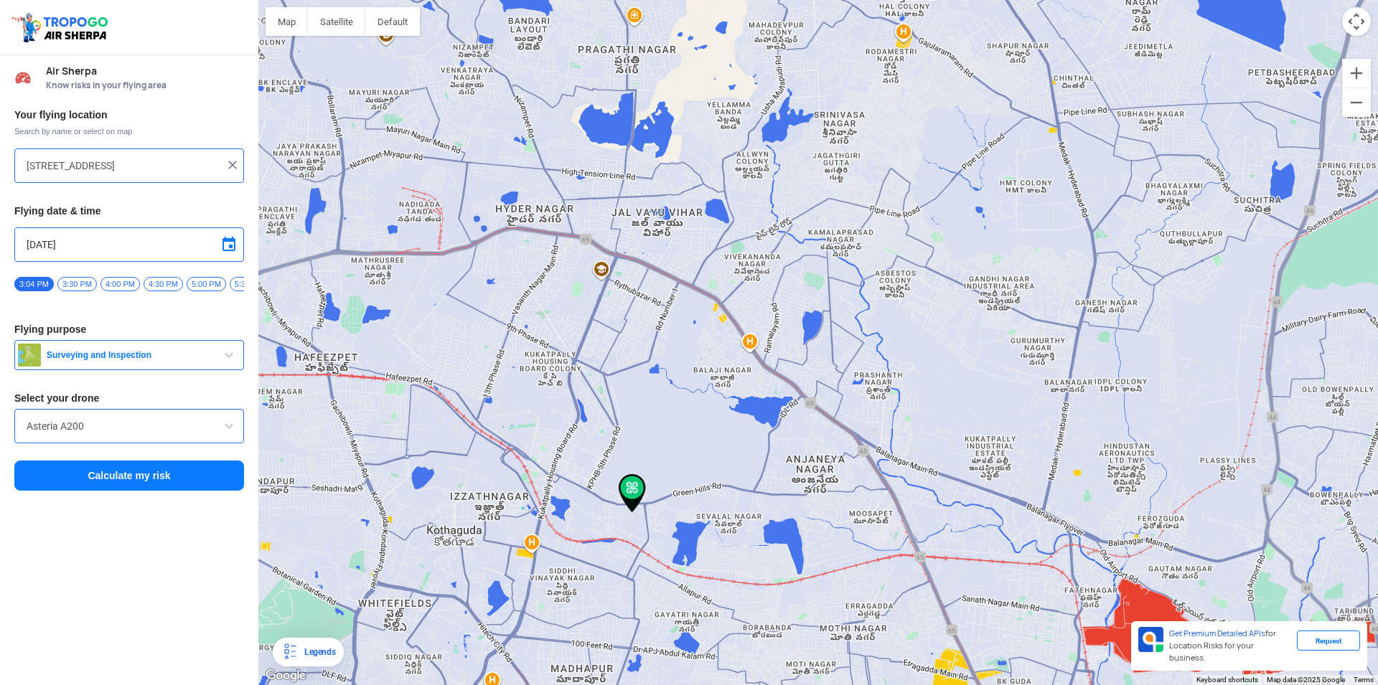
drag, startPoint x: 748, startPoint y: 191, endPoint x: 717, endPoint y: 451, distance: 262.4
click at [717, 451] on div at bounding box center [817, 342] width 1119 height 685
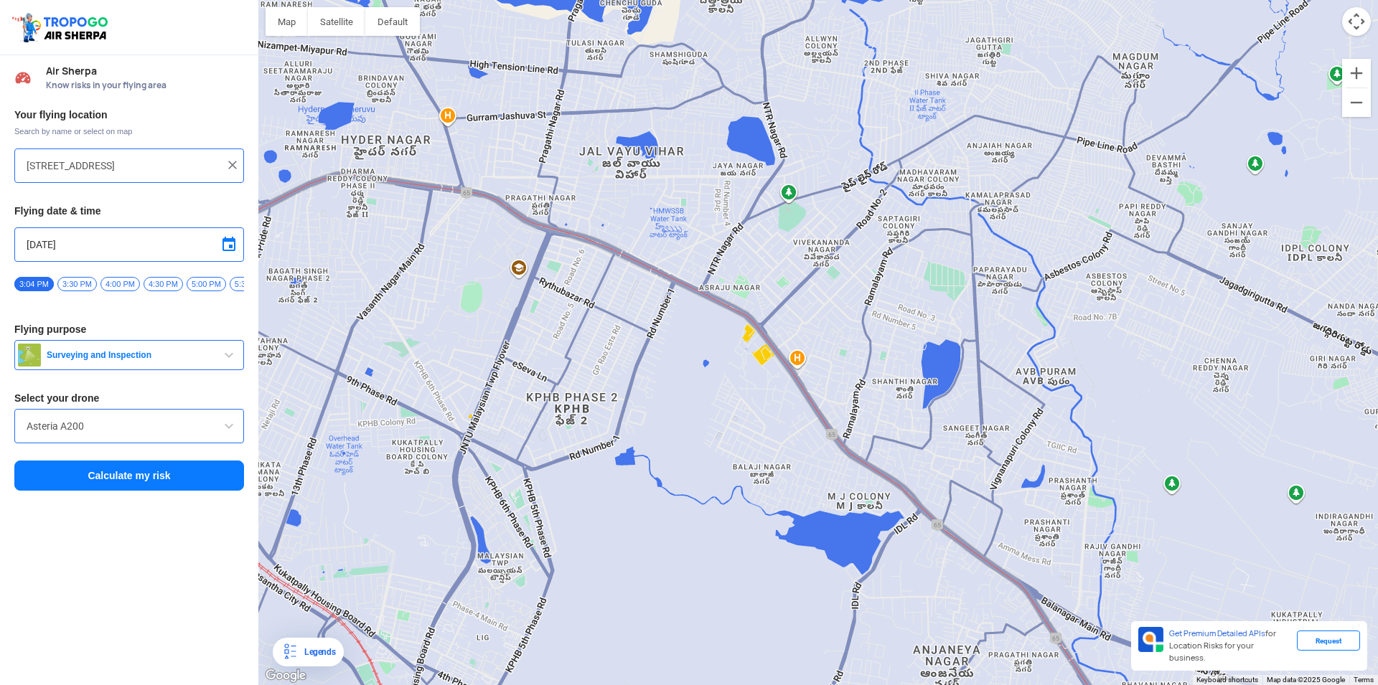
drag, startPoint x: 825, startPoint y: 157, endPoint x: 842, endPoint y: 295, distance: 138.7
click at [842, 295] on div at bounding box center [817, 342] width 1119 height 685
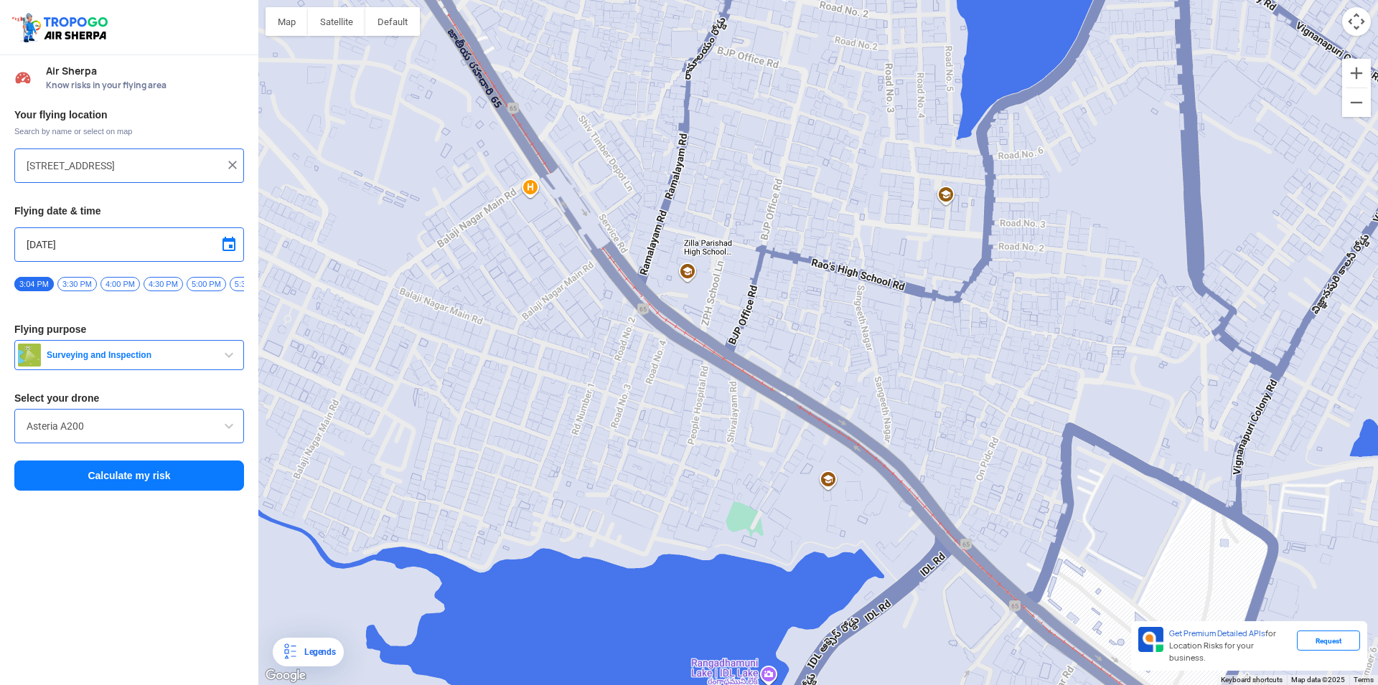
drag, startPoint x: 1069, startPoint y: 469, endPoint x: 801, endPoint y: 375, distance: 283.4
click at [801, 375] on div at bounding box center [817, 342] width 1119 height 685
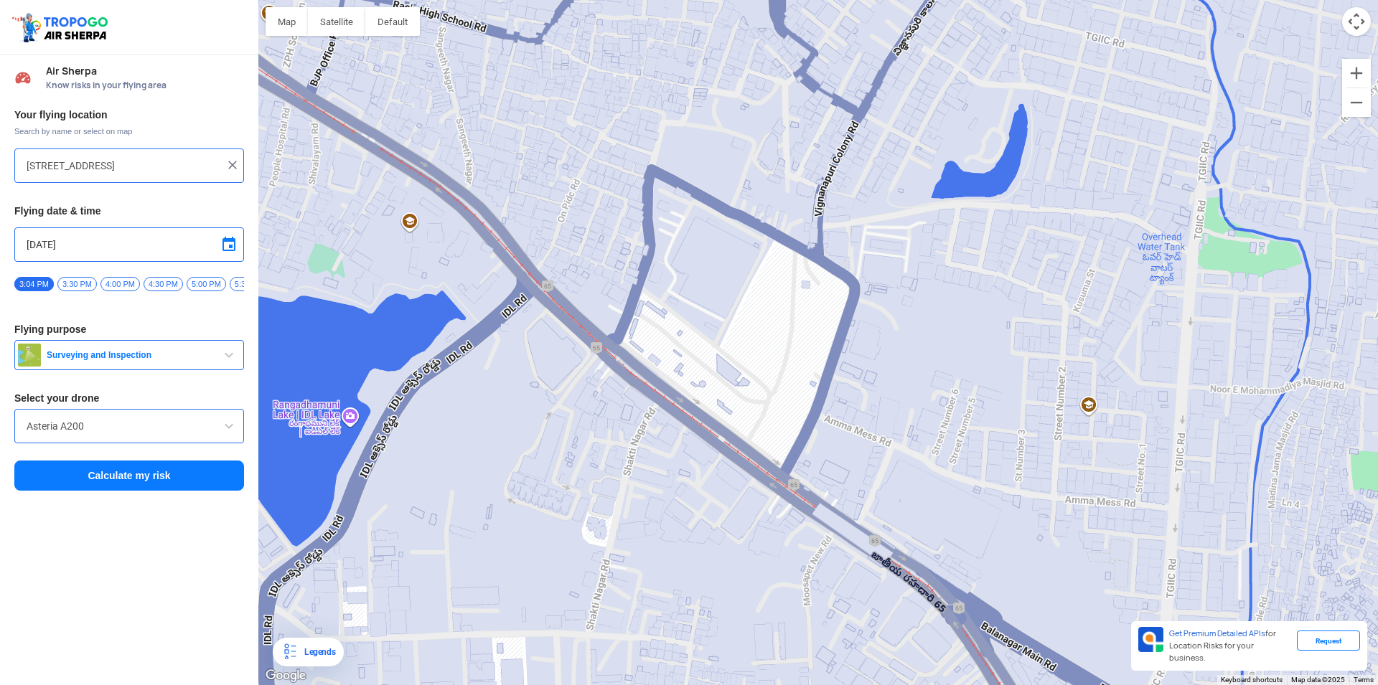
drag, startPoint x: 1108, startPoint y: 552, endPoint x: 692, endPoint y: 297, distance: 487.7
click at [692, 297] on div at bounding box center [817, 342] width 1119 height 685
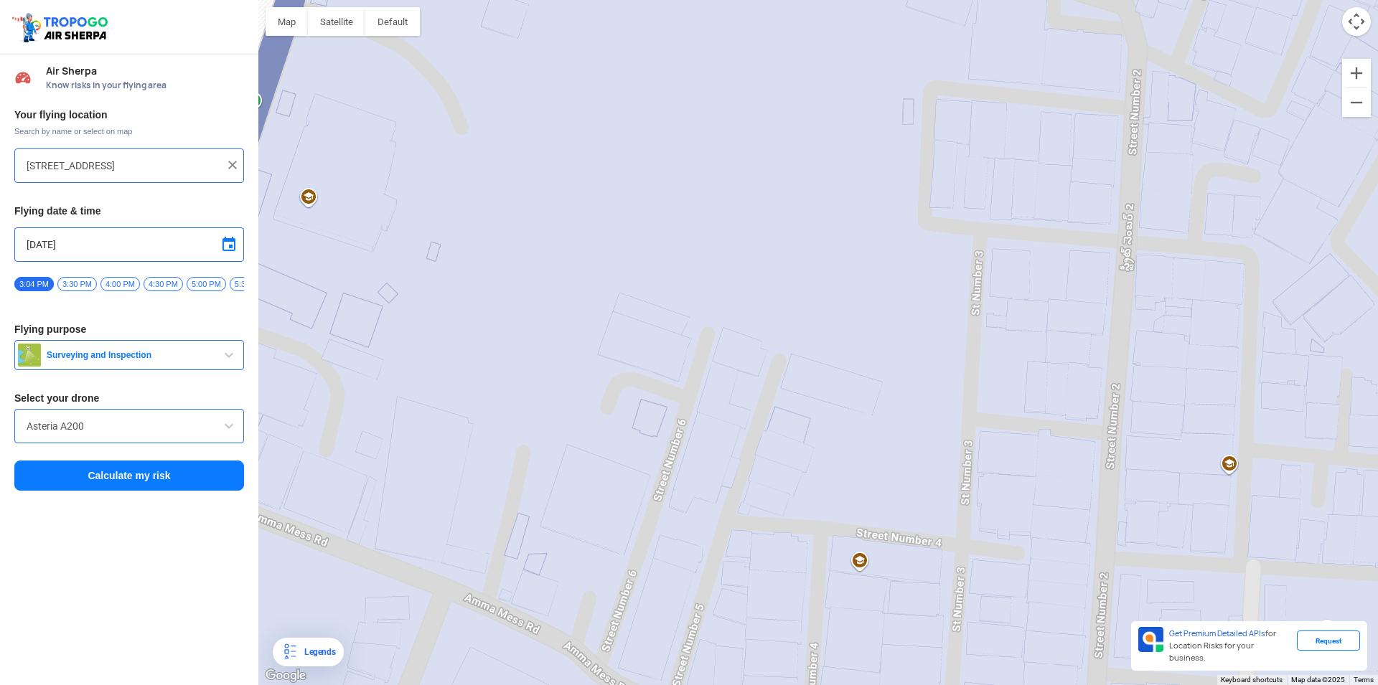
drag, startPoint x: 1047, startPoint y: 460, endPoint x: 1022, endPoint y: 416, distance: 50.1
click at [1022, 416] on div at bounding box center [817, 342] width 1119 height 685
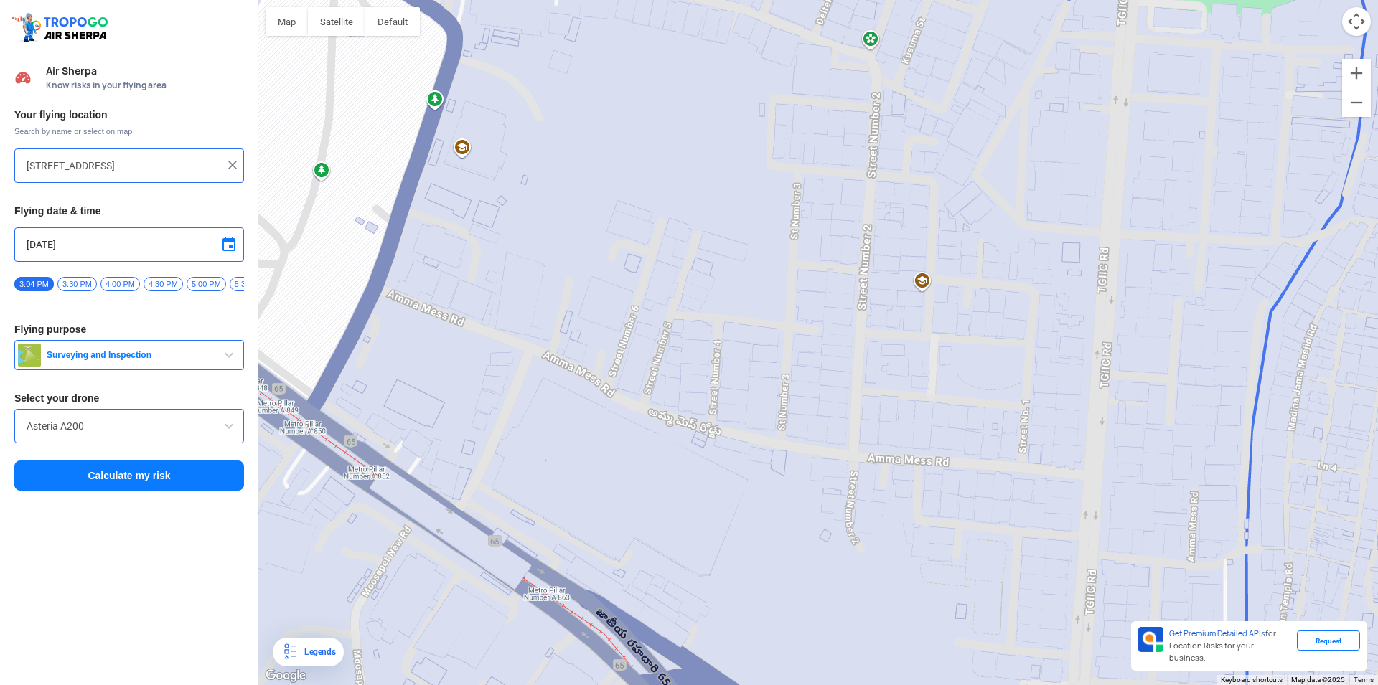
drag, startPoint x: 1019, startPoint y: 499, endPoint x: 829, endPoint y: 367, distance: 231.9
click at [829, 367] on div at bounding box center [817, 342] width 1119 height 685
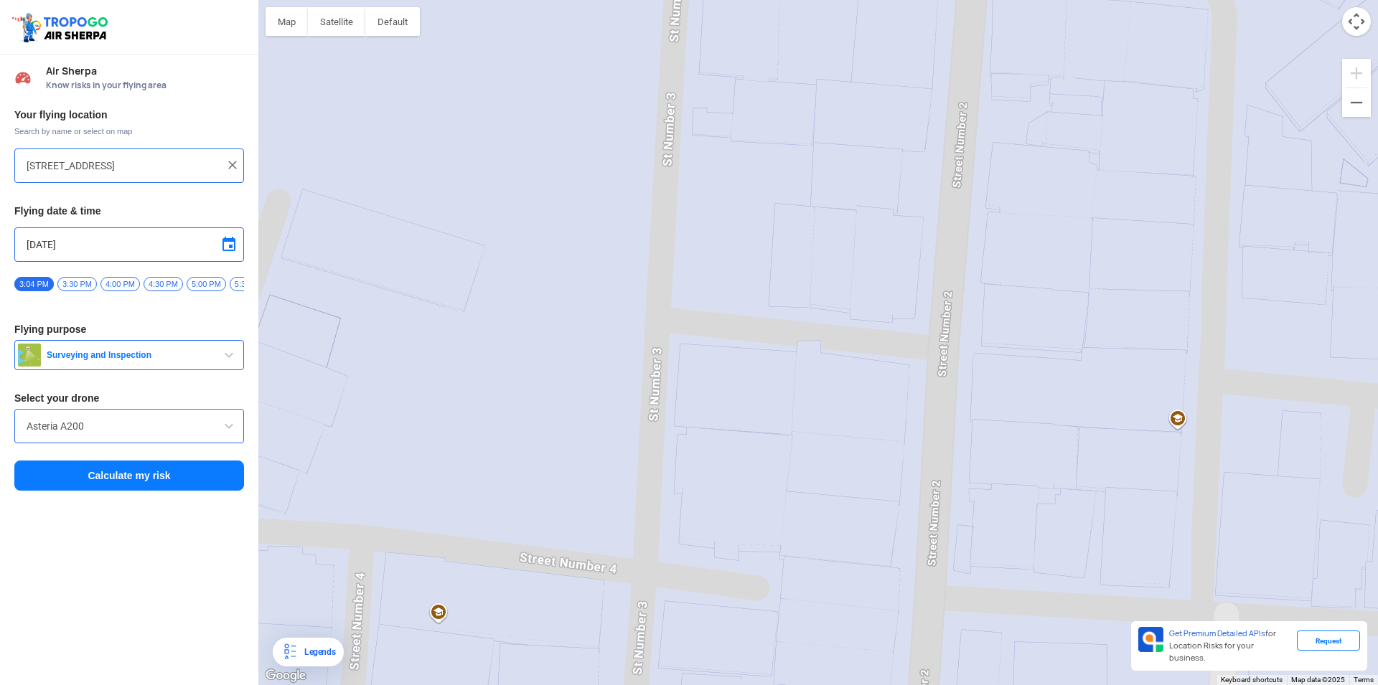
drag, startPoint x: 790, startPoint y: 284, endPoint x: 812, endPoint y: 532, distance: 248.5
click at [812, 532] on div at bounding box center [817, 342] width 1119 height 685
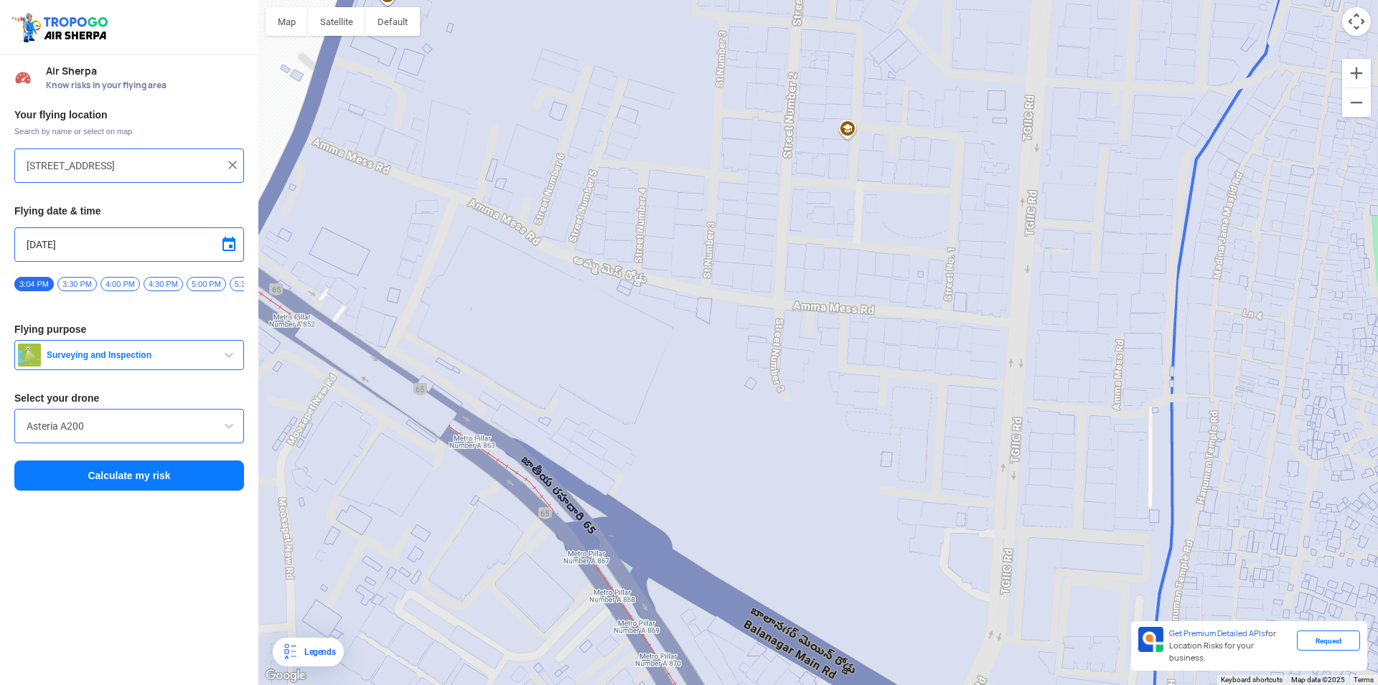
drag, startPoint x: 827, startPoint y: 532, endPoint x: 774, endPoint y: 192, distance: 344.9
click at [774, 192] on div at bounding box center [817, 342] width 1119 height 685
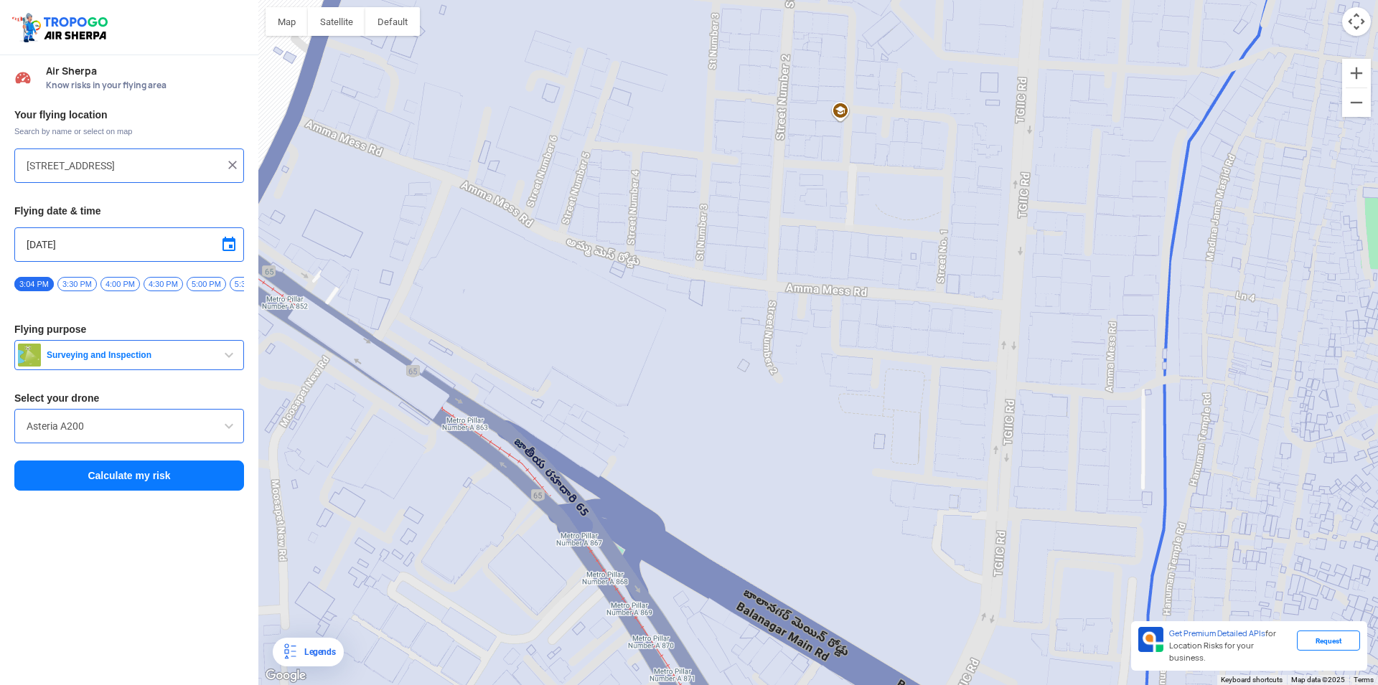
drag, startPoint x: 801, startPoint y: 344, endPoint x: 734, endPoint y: 249, distance: 116.9
click at [735, 247] on div at bounding box center [817, 342] width 1119 height 685
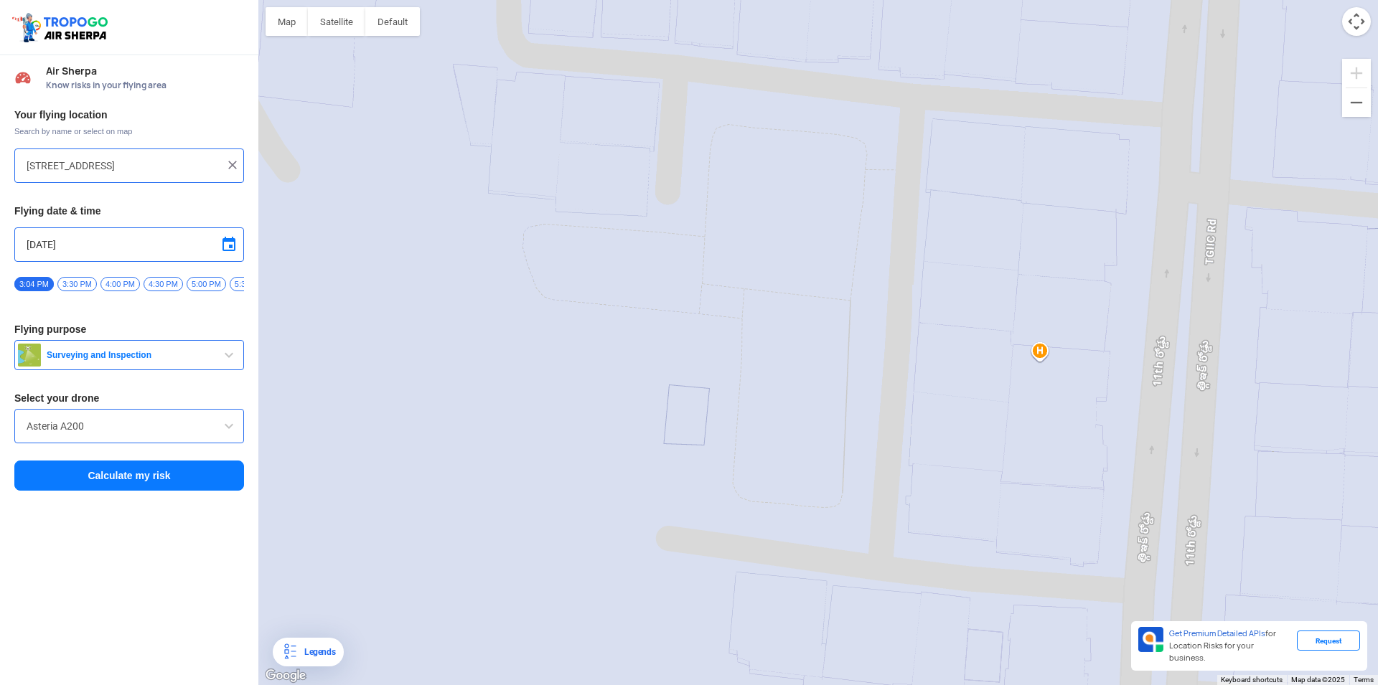
click at [601, 104] on div at bounding box center [817, 342] width 1119 height 685
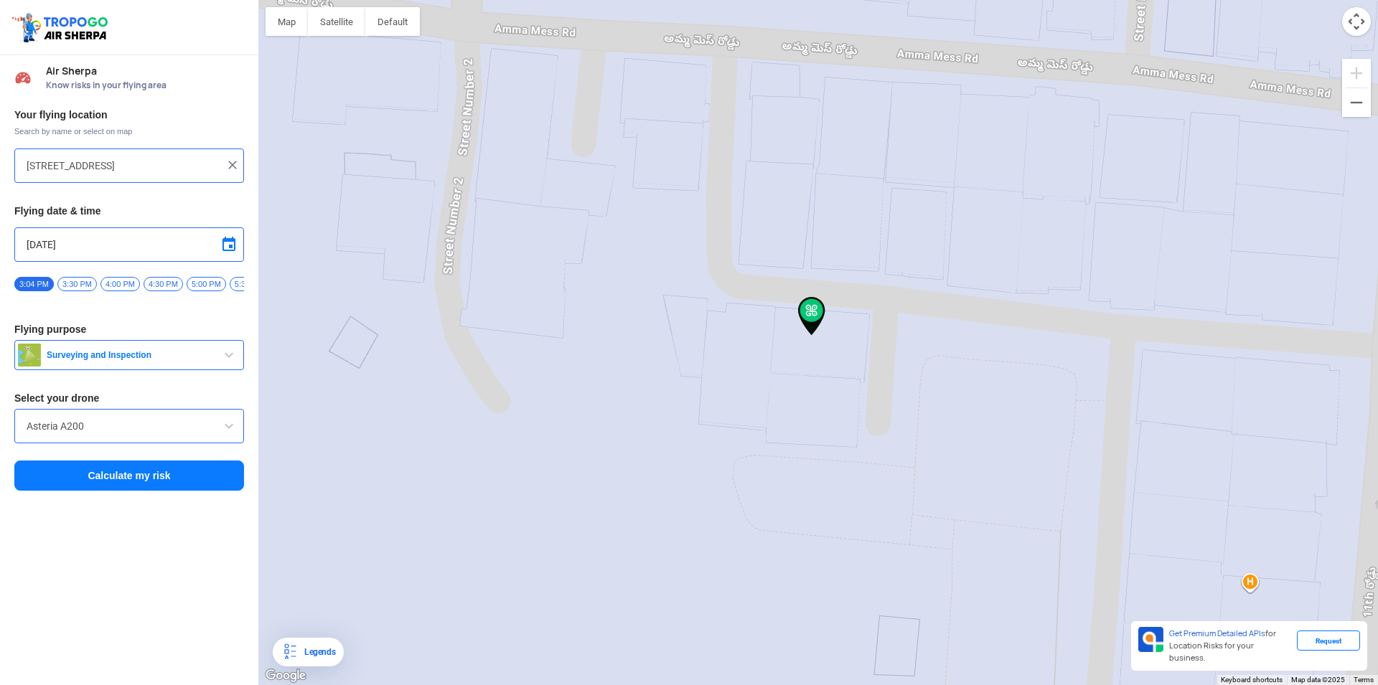
type input "[STREET_ADDRESS][PERSON_NAME][PERSON_NAME]"
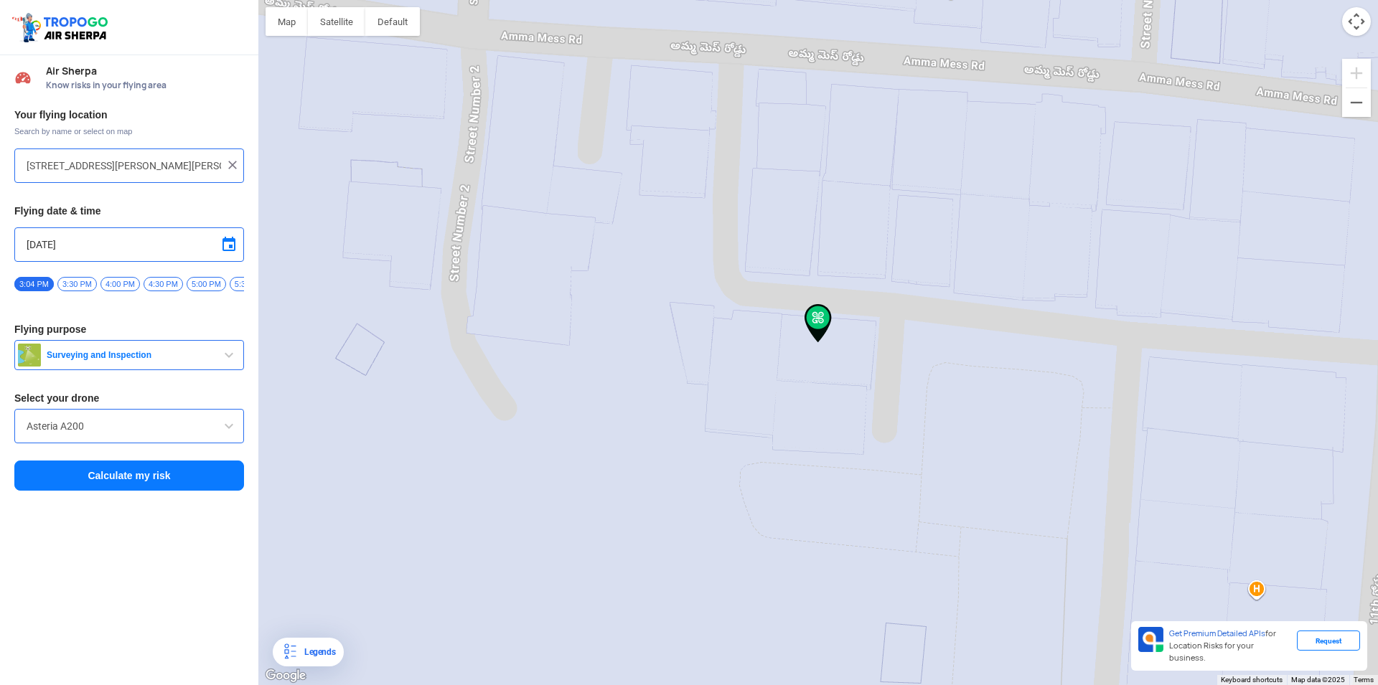
click at [160, 491] on button "Calculate my risk" at bounding box center [129, 476] width 230 height 30
